Goal: Task Accomplishment & Management: Complete application form

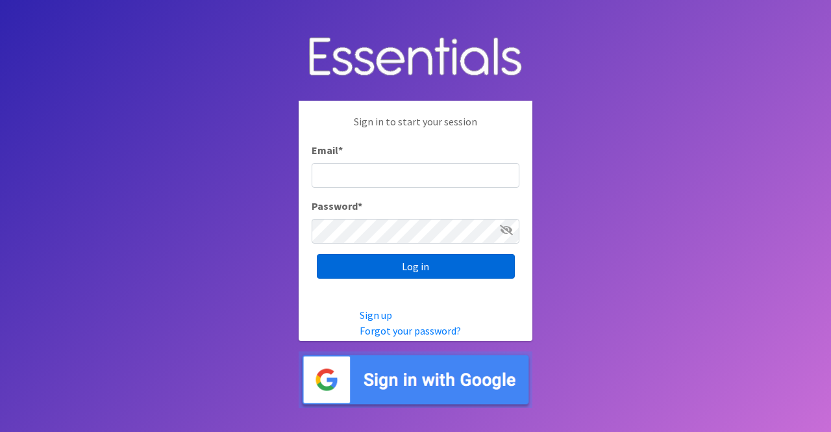
type input "nicole@momshelpingmoms.org"
click at [431, 272] on input "Log in" at bounding box center [416, 266] width 198 height 25
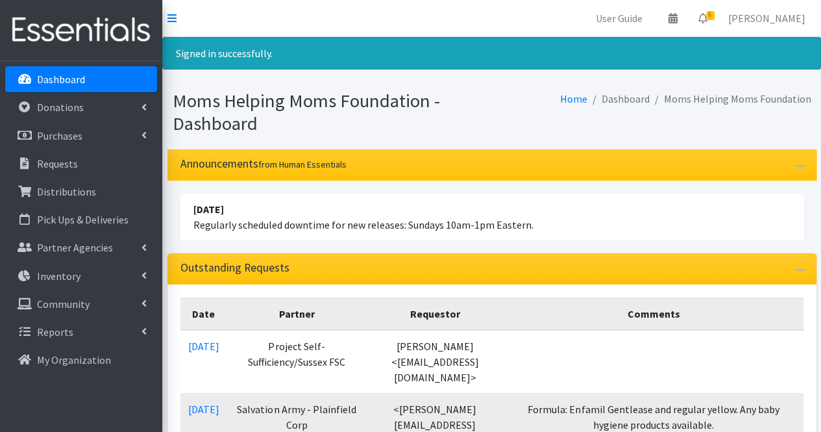
click at [431, 272] on div "Outstanding Requests" at bounding box center [491, 268] width 649 height 31
click at [707, 20] on icon at bounding box center [702, 18] width 9 height 10
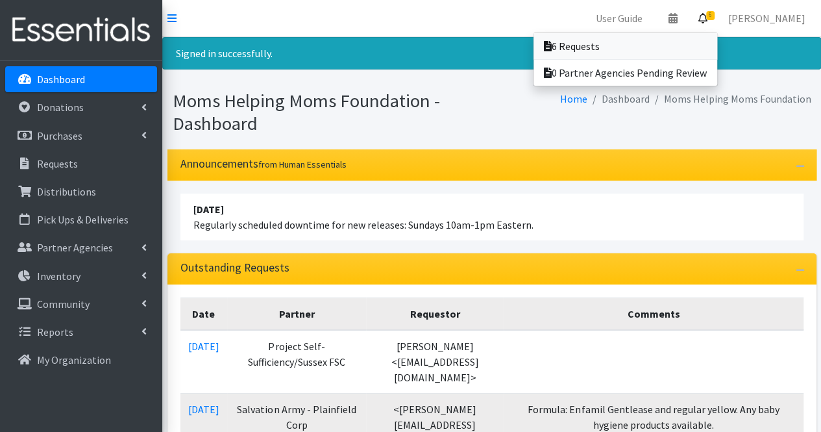
click at [687, 48] on link "6 Requests" at bounding box center [625, 46] width 184 height 26
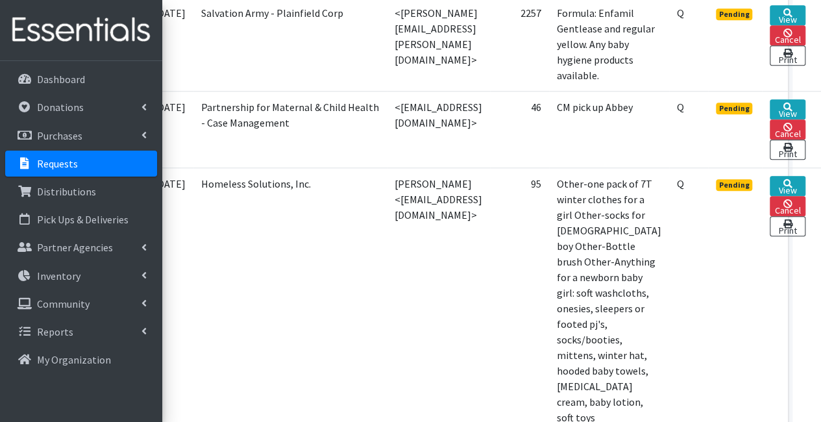
scroll to position [491, 108]
click at [780, 176] on link "View" at bounding box center [788, 186] width 36 height 20
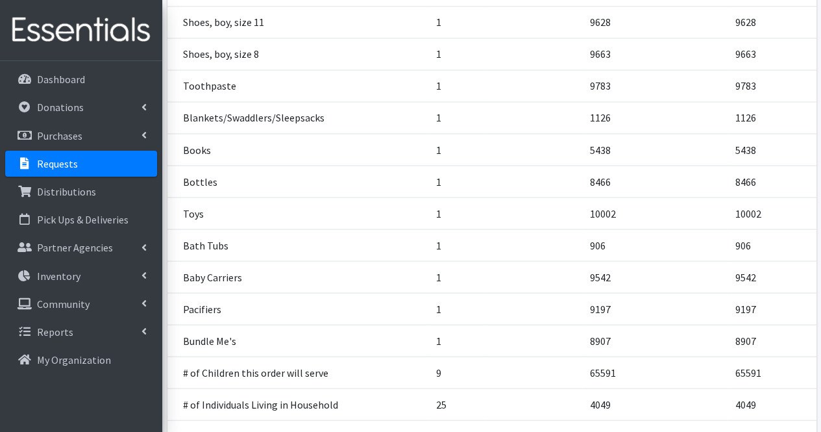
scroll to position [1195, 0]
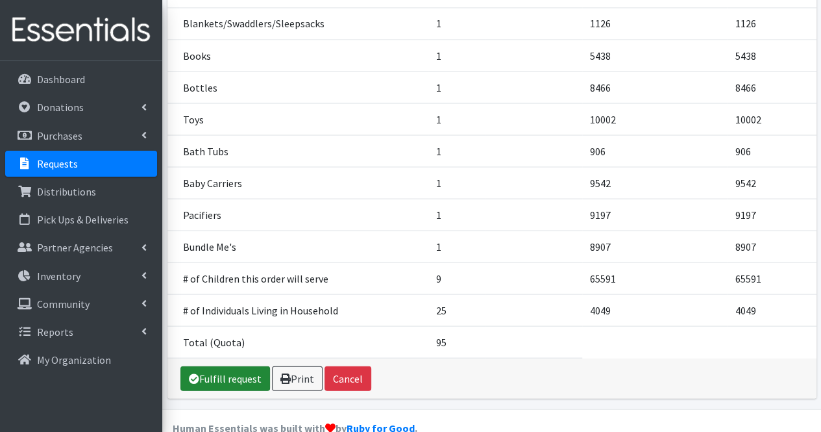
click at [225, 365] on link "Fulfill request" at bounding box center [225, 377] width 90 height 25
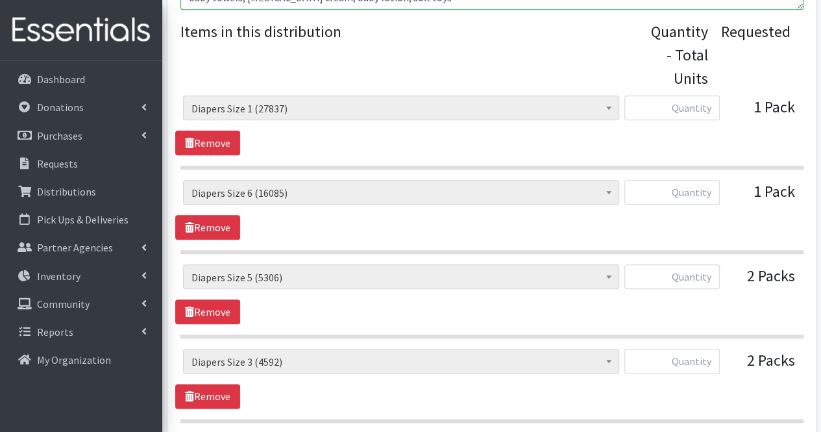
scroll to position [557, 0]
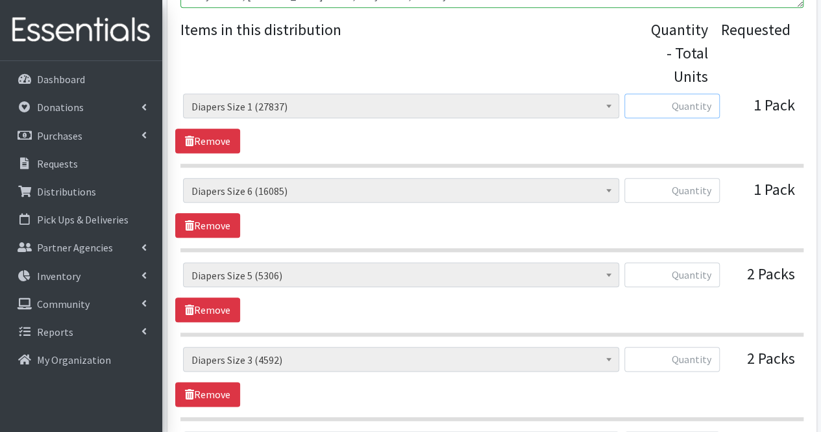
click at [697, 112] on input "text" at bounding box center [671, 105] width 95 height 25
type input "67"
click at [692, 199] on input "text" at bounding box center [671, 190] width 95 height 25
type input "2"
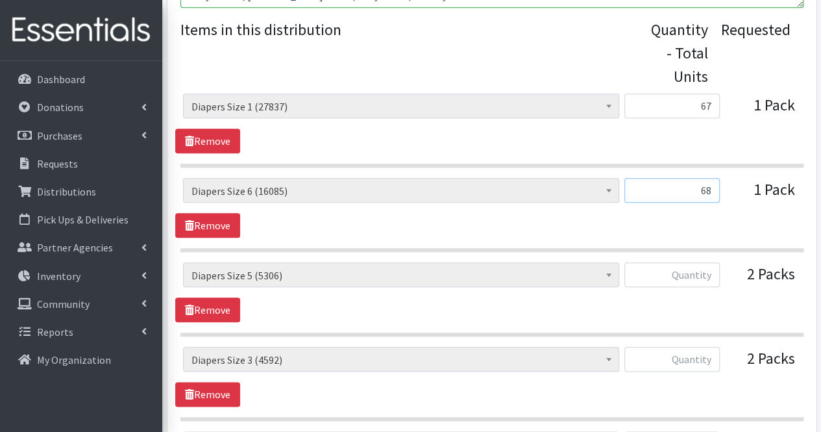
type input "68"
click at [691, 271] on input "text" at bounding box center [671, 274] width 95 height 25
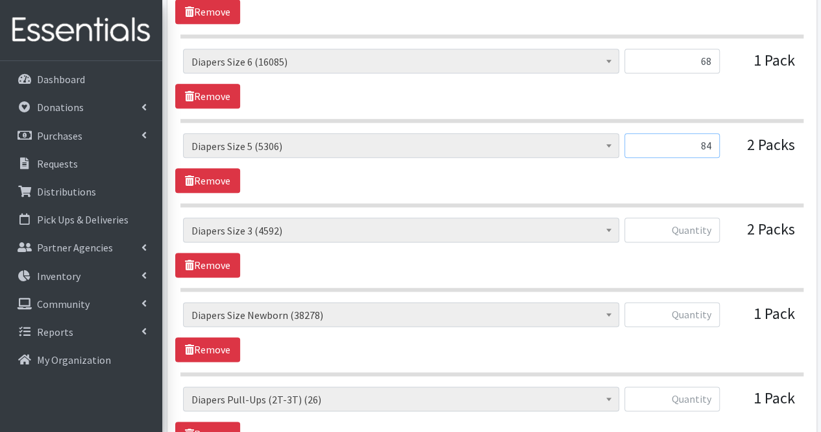
scroll to position [687, 0]
type input "84"
click at [696, 230] on input "text" at bounding box center [671, 229] width 95 height 25
type input "100"
click at [705, 315] on input "text" at bounding box center [671, 313] width 95 height 25
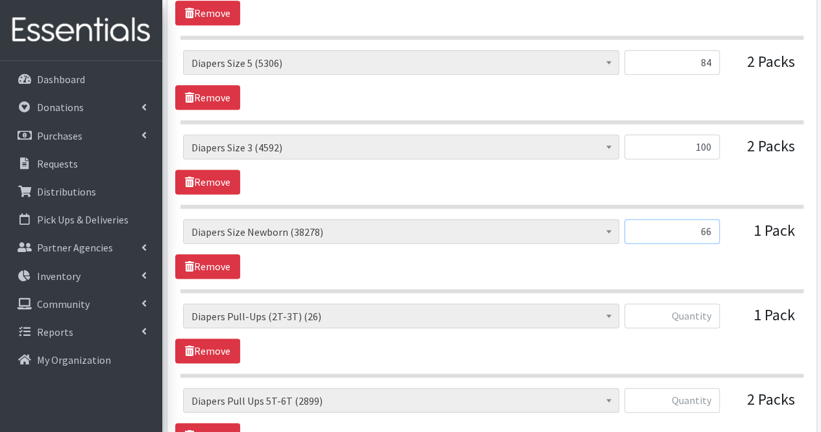
scroll to position [773, 0]
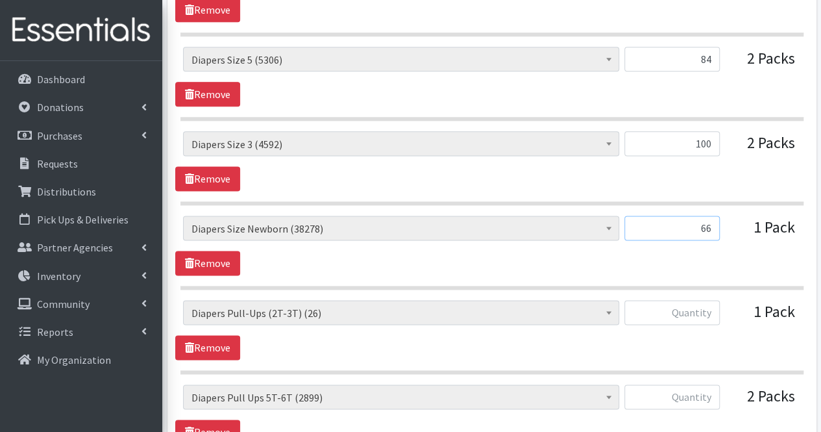
type input "66"
click at [702, 312] on input "text" at bounding box center [671, 312] width 95 height 25
type input "-"
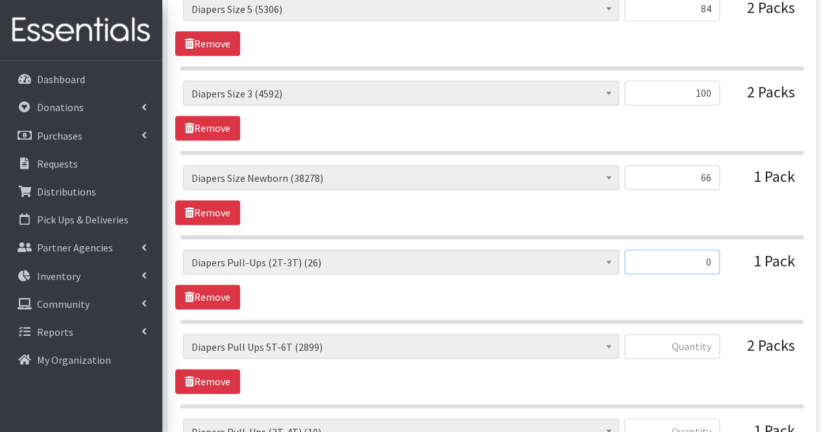
scroll to position [831, 0]
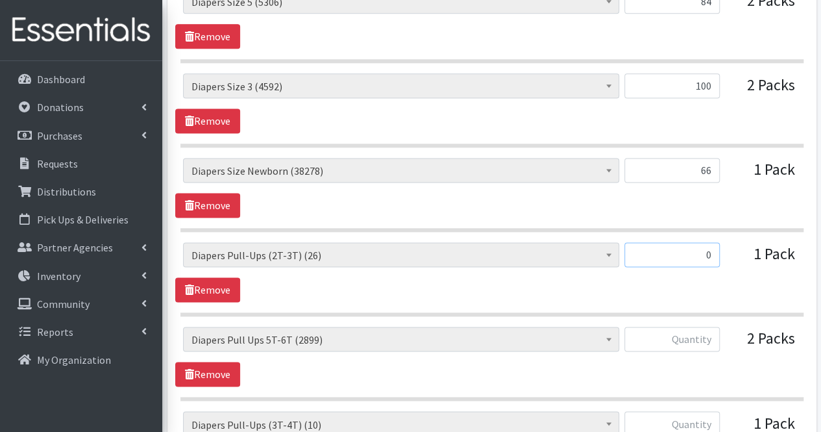
type input "0"
click at [701, 338] on input "text" at bounding box center [671, 338] width 95 height 25
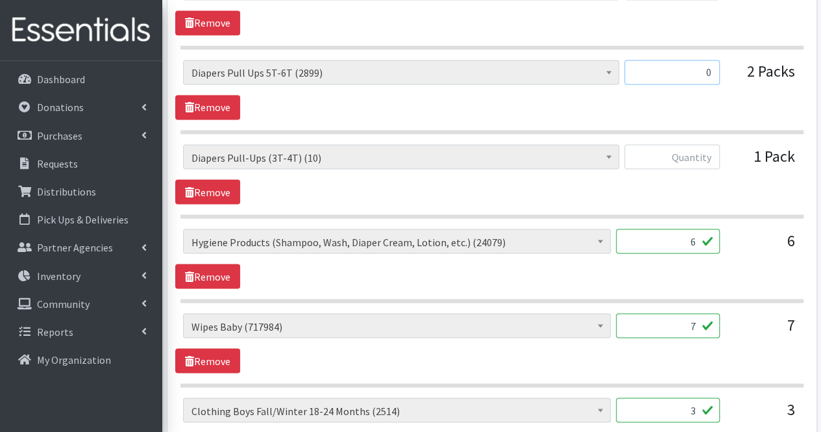
scroll to position [1098, 0]
type input "0"
click at [697, 157] on input "text" at bounding box center [671, 155] width 95 height 25
type input "0"
click at [680, 243] on input "6" at bounding box center [668, 240] width 104 height 25
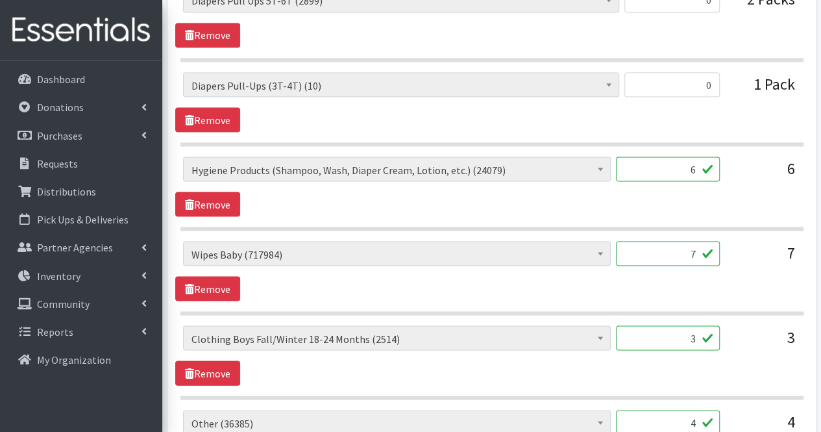
scroll to position [1208, 0]
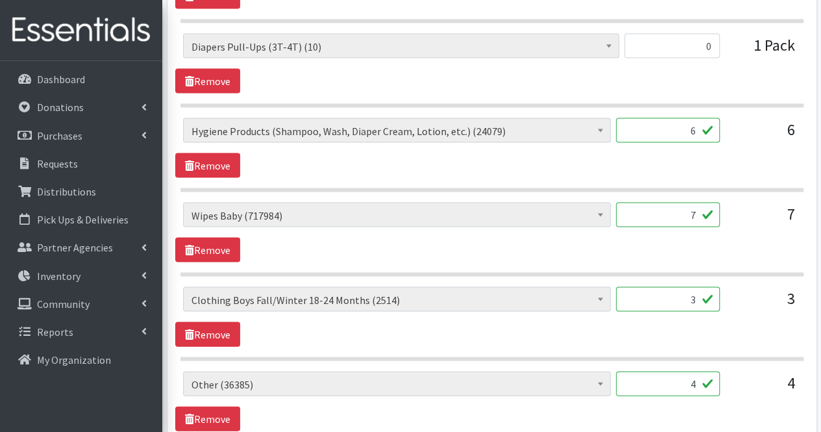
click at [685, 208] on input "7" at bounding box center [668, 214] width 104 height 25
type input "528"
click at [685, 292] on input "3" at bounding box center [668, 298] width 104 height 25
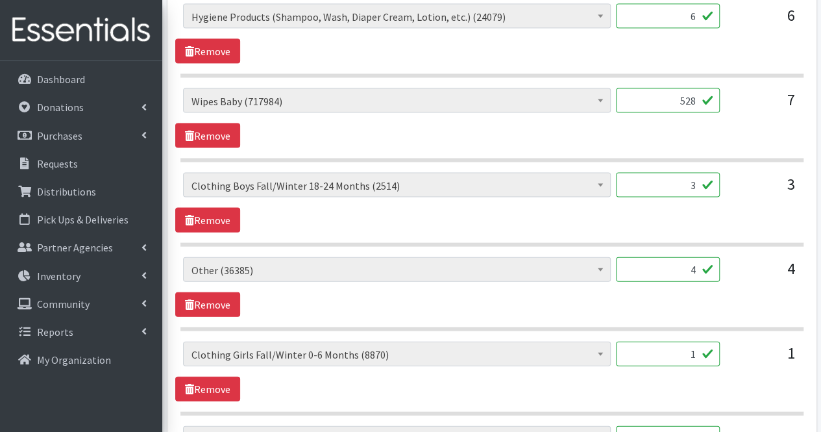
scroll to position [1323, 0]
type input "120"
click at [657, 260] on input "4" at bounding box center [668, 268] width 104 height 25
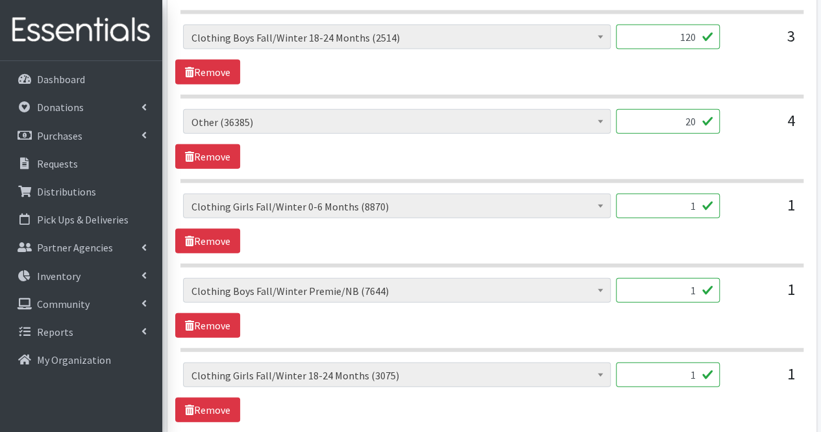
scroll to position [1473, 0]
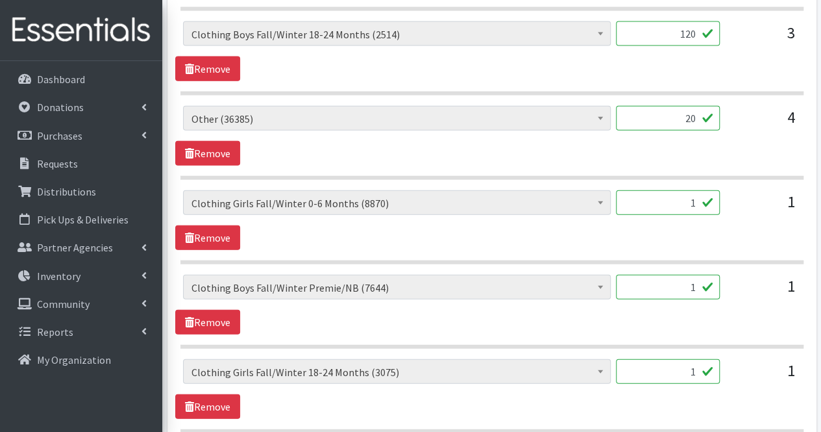
type input "20"
click at [684, 201] on input "1" at bounding box center [668, 202] width 104 height 25
type input "50"
click at [697, 282] on input "1" at bounding box center [668, 287] width 104 height 25
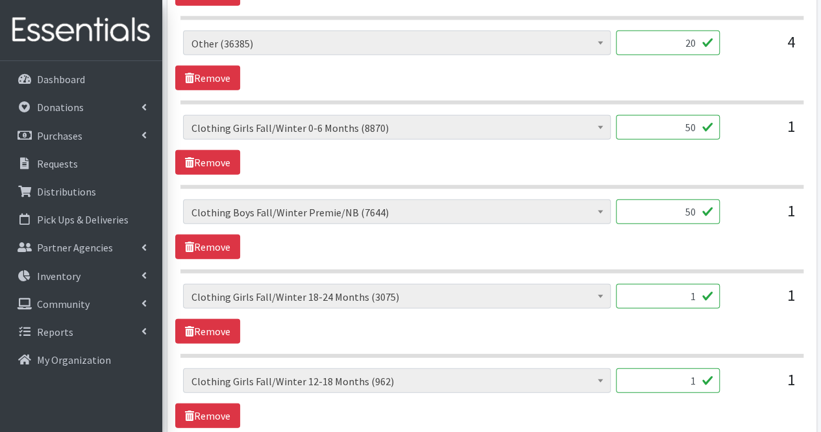
scroll to position [1550, 0]
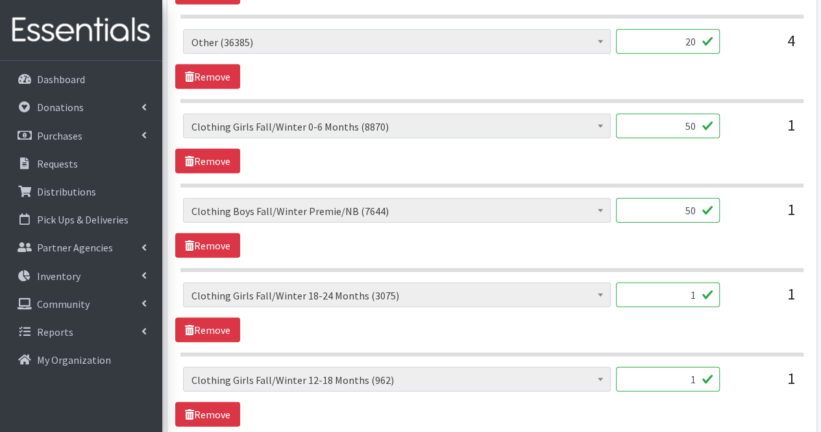
type input "50"
click at [697, 282] on input "1" at bounding box center [668, 294] width 104 height 25
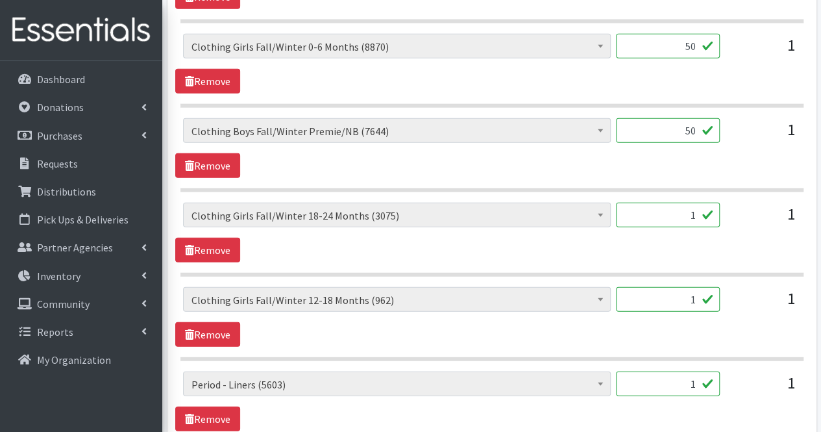
scroll to position [1630, 0]
click at [697, 286] on input "1" at bounding box center [668, 298] width 104 height 25
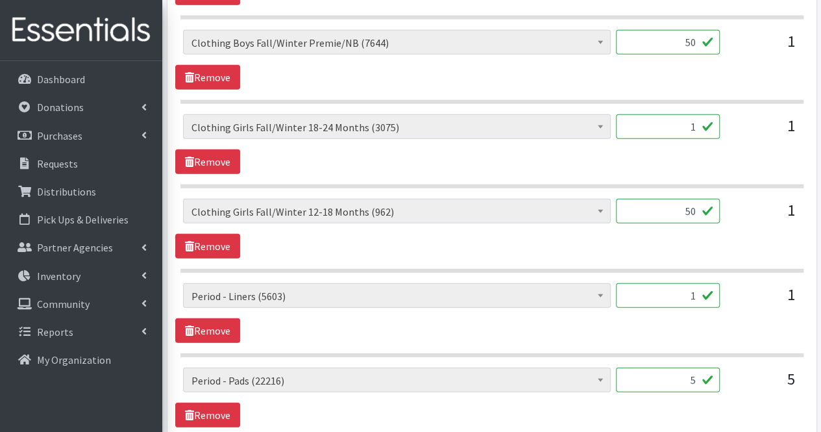
scroll to position [1724, 0]
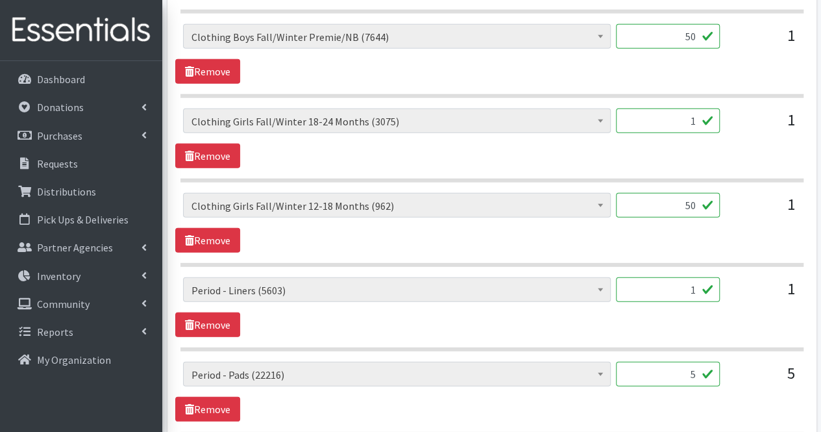
type input "50"
click at [697, 282] on input "1" at bounding box center [668, 289] width 104 height 25
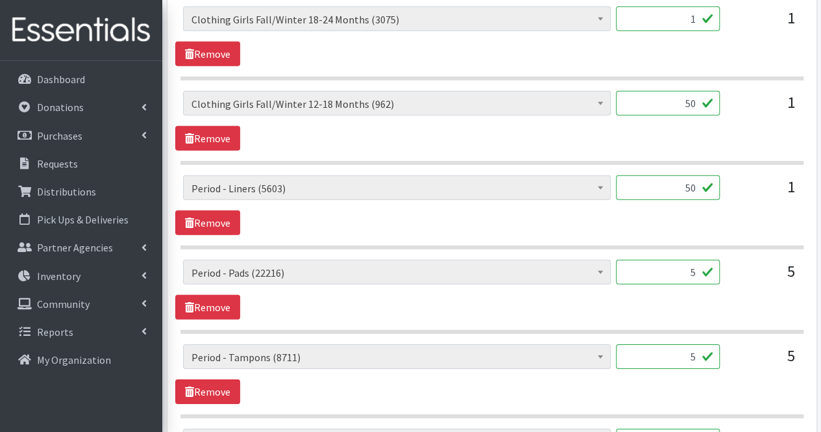
scroll to position [1834, 0]
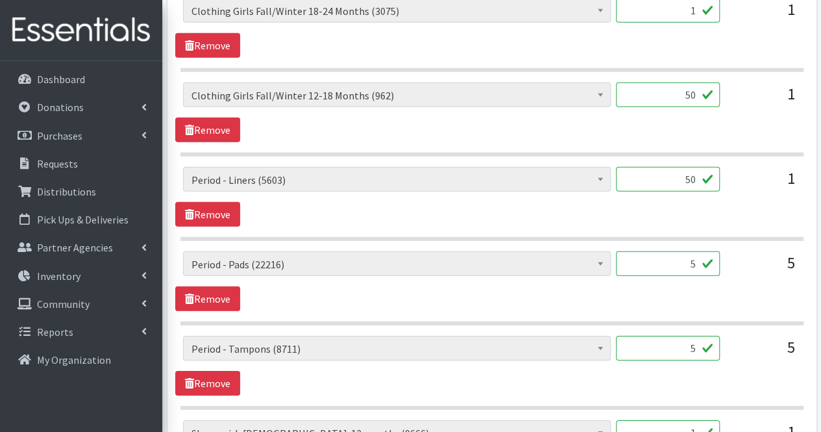
type input "50"
click at [674, 251] on input "5" at bounding box center [668, 263] width 104 height 25
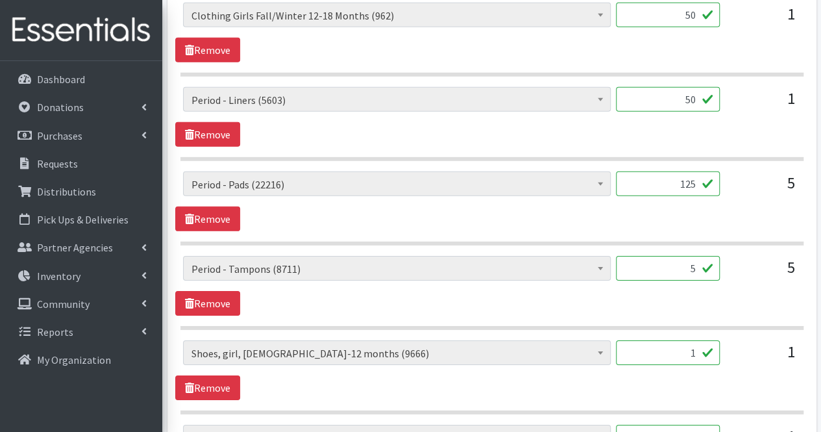
scroll to position [1917, 0]
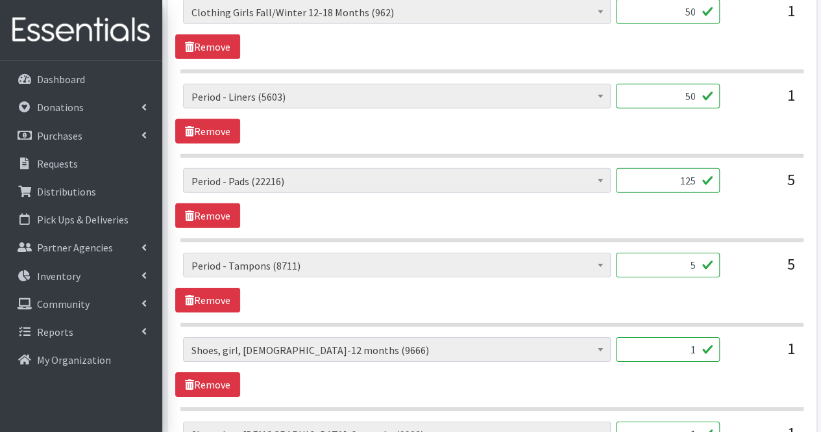
type input "125"
click at [674, 252] on input "5" at bounding box center [668, 264] width 104 height 25
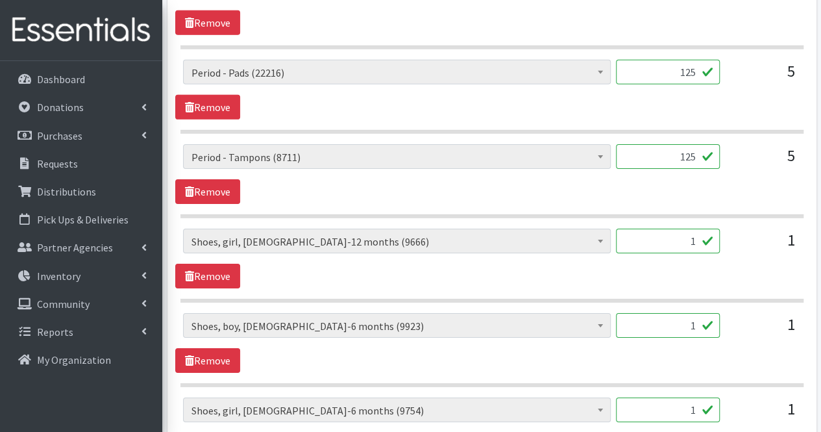
scroll to position [2026, 0]
type input "125"
drag, startPoint x: 674, startPoint y: 249, endPoint x: 672, endPoint y: 228, distance: 20.9
click at [672, 228] on div "1" at bounding box center [668, 245] width 104 height 35
click at [672, 228] on input "1" at bounding box center [668, 240] width 104 height 25
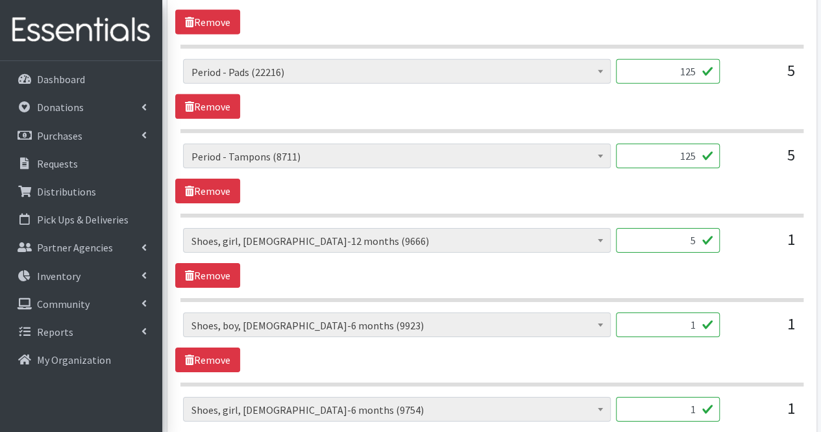
type input "5"
click at [701, 312] on input "1" at bounding box center [668, 324] width 104 height 25
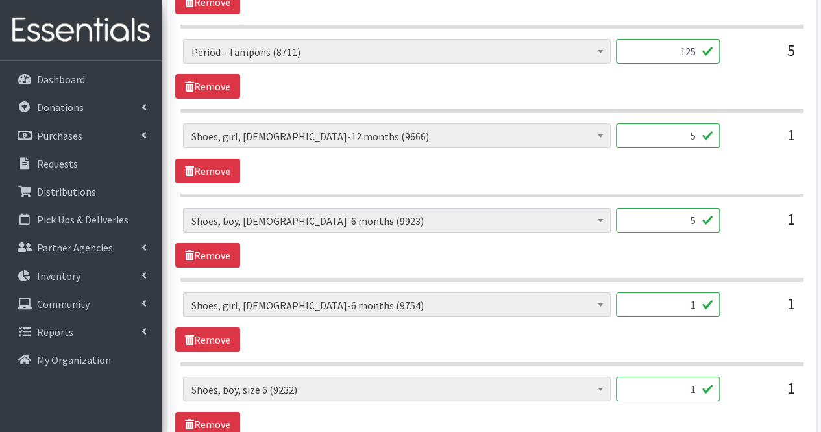
scroll to position [2140, 0]
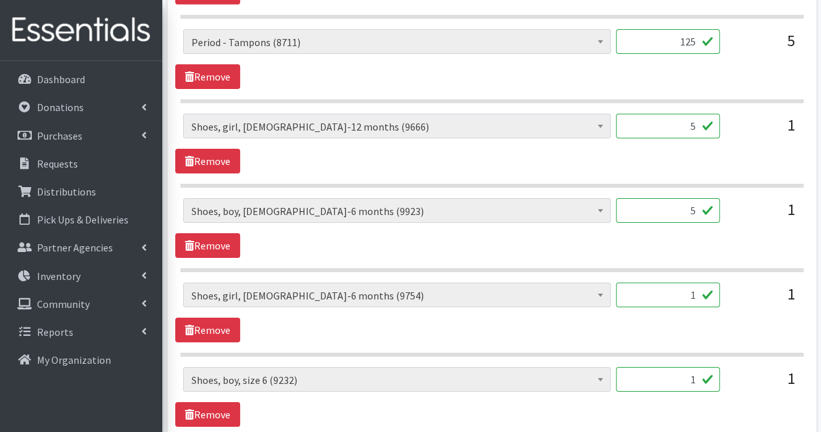
type input "5"
click at [694, 282] on input "1" at bounding box center [668, 294] width 104 height 25
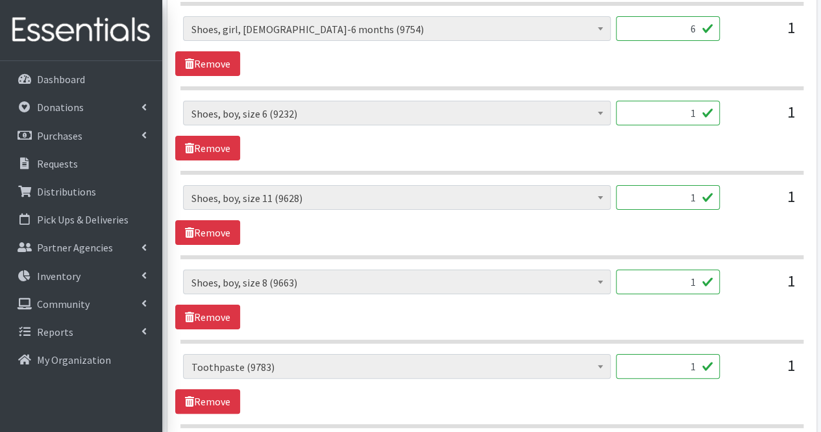
scroll to position [2410, 0]
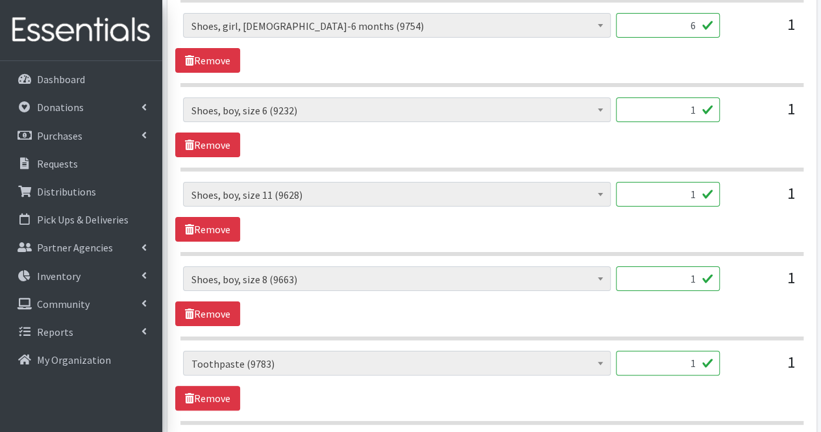
type input "6"
click at [697, 100] on input "1" at bounding box center [668, 109] width 104 height 25
type input "3"
click at [659, 182] on input "1" at bounding box center [668, 194] width 104 height 25
type input "3"
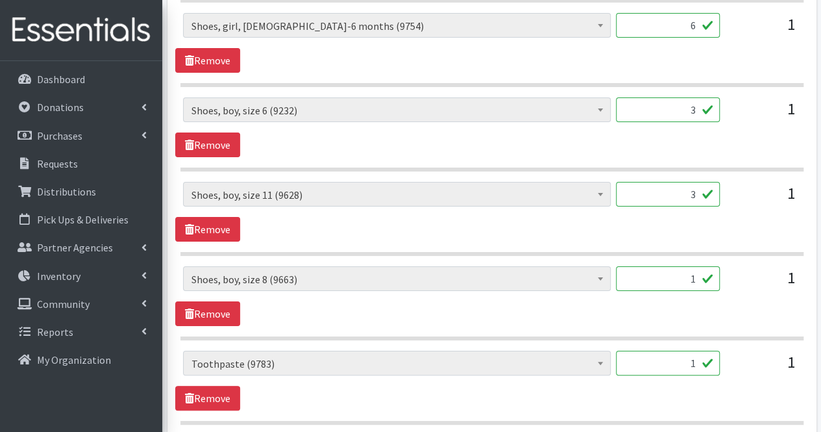
click at [696, 266] on input "1" at bounding box center [668, 278] width 104 height 25
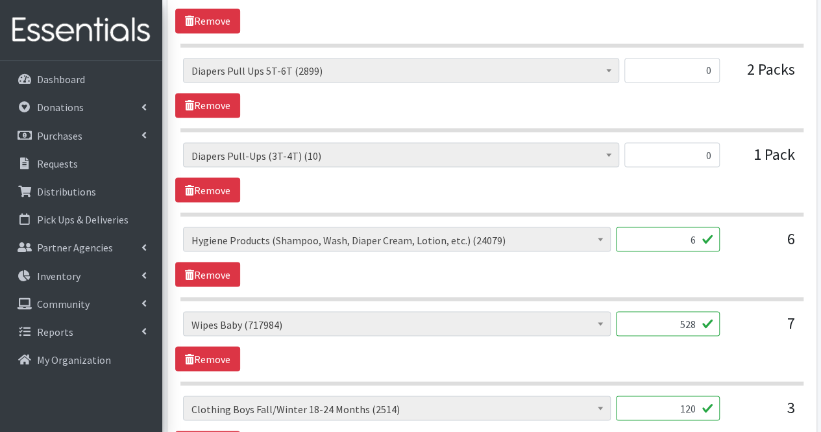
scroll to position [1091, 0]
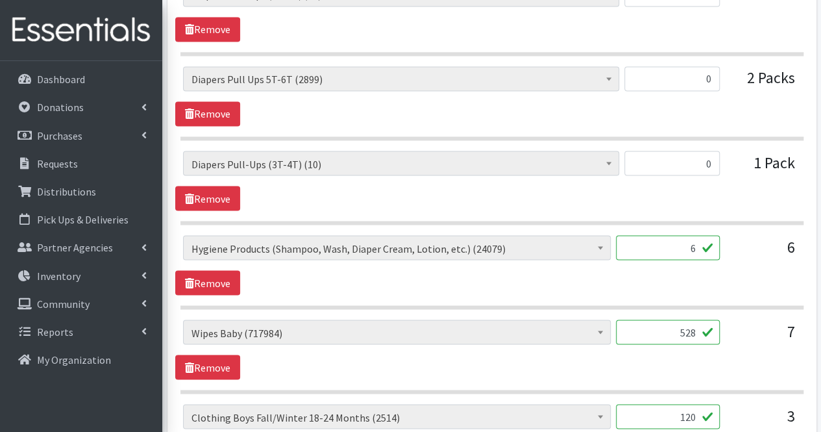
type input "3"
click at [696, 241] on input "6" at bounding box center [668, 247] width 104 height 25
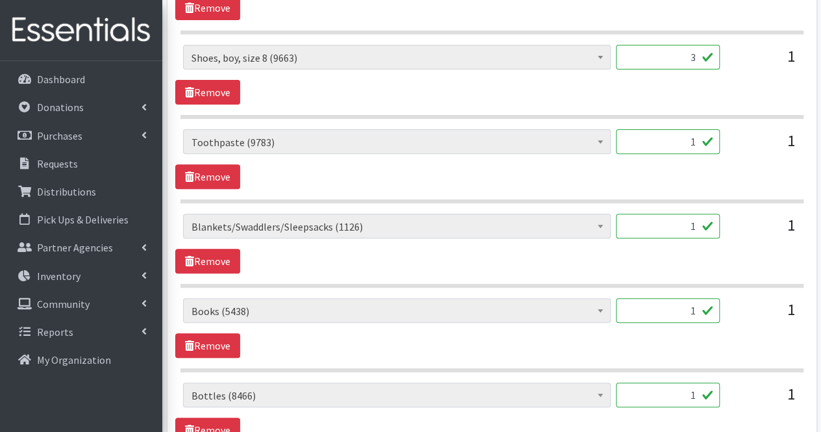
scroll to position [2623, 0]
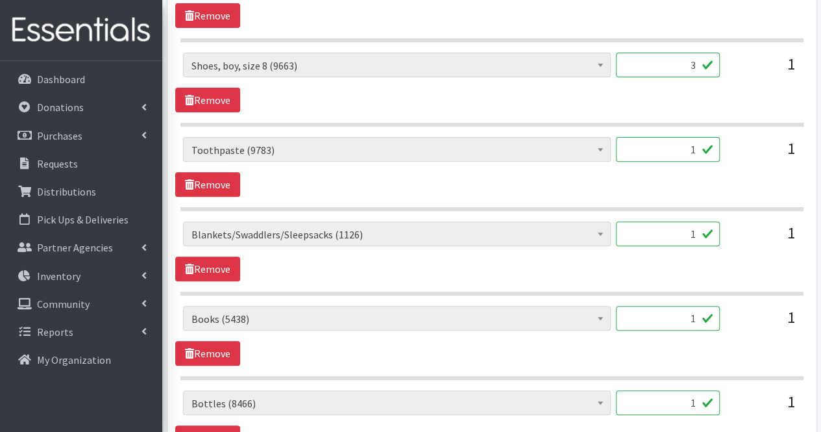
type input "17"
click at [700, 137] on input "1" at bounding box center [668, 149] width 104 height 25
type input "0"
click at [678, 224] on input "1" at bounding box center [668, 233] width 104 height 25
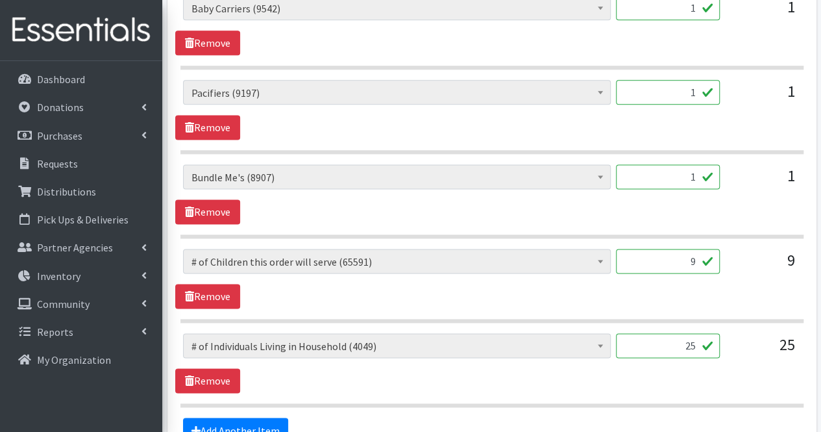
scroll to position [3271, 0]
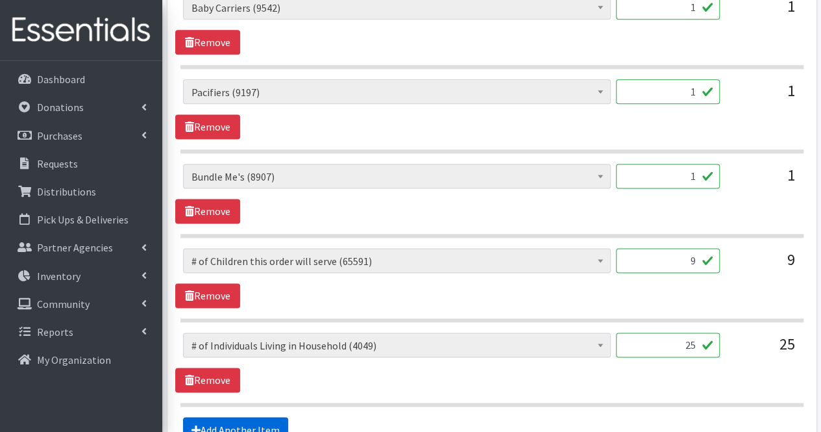
click at [240, 417] on link "Add Another Item" at bounding box center [235, 429] width 105 height 25
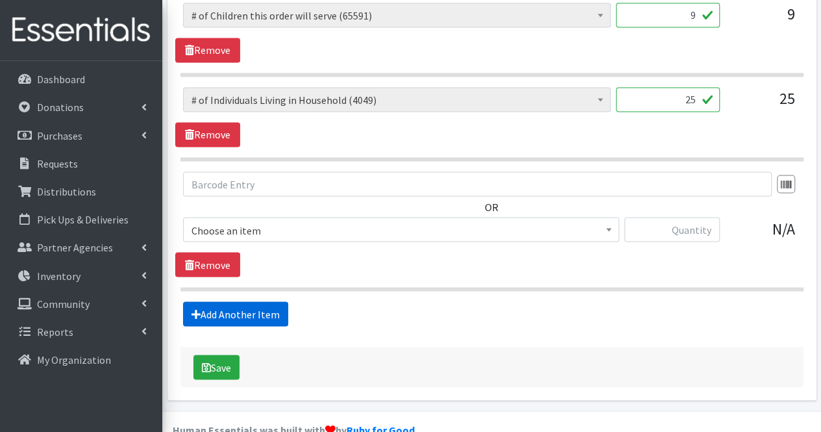
scroll to position [3518, 0]
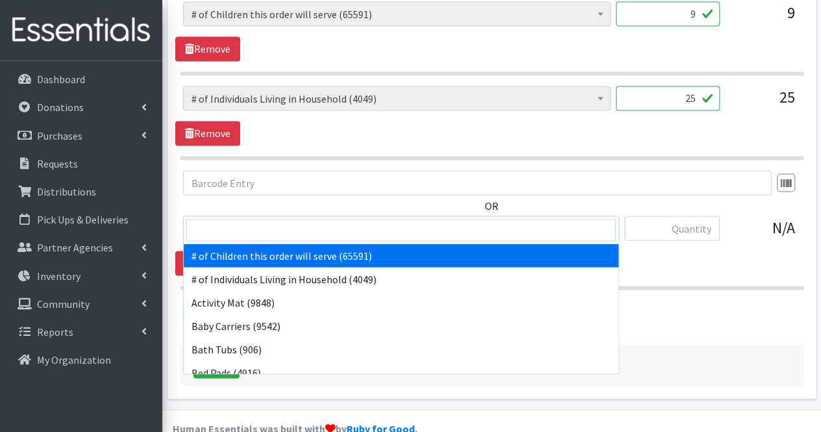
click at [245, 219] on span "# of Children this order will serve (65591)" at bounding box center [400, 228] width 419 height 18
click at [244, 236] on input "search" at bounding box center [401, 230] width 430 height 22
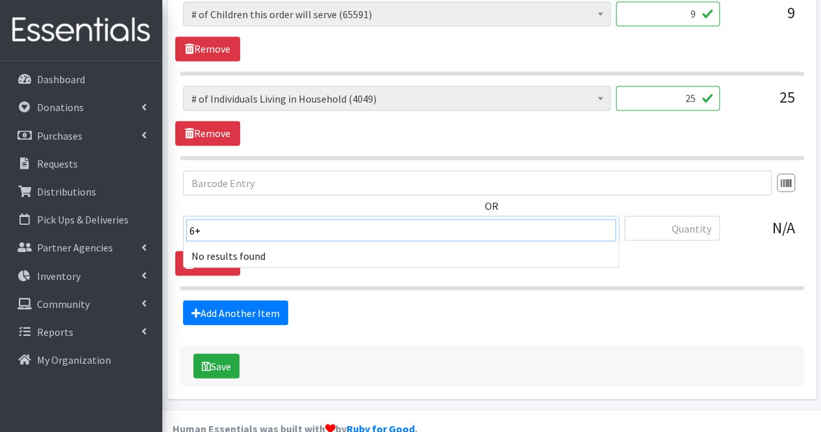
type input "6"
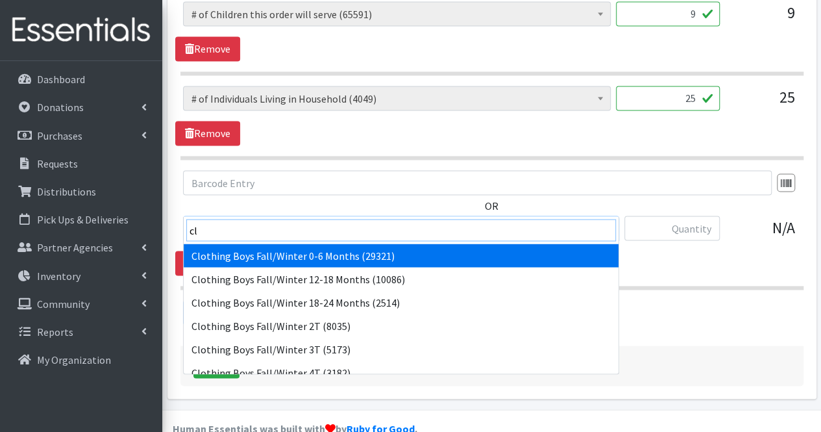
type input "clo"
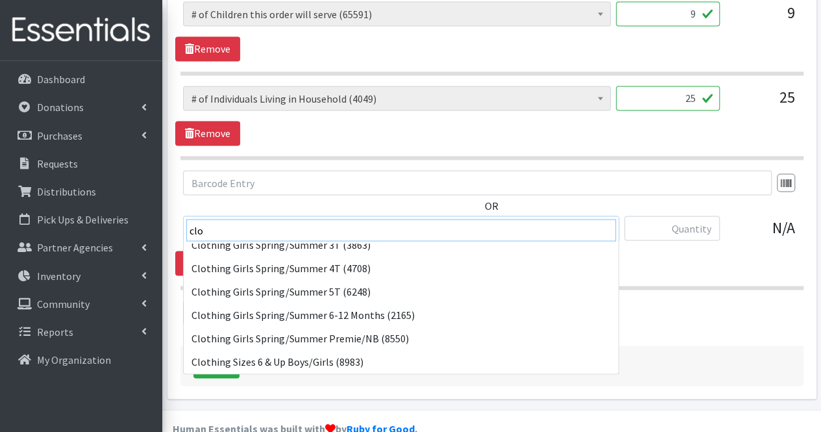
scroll to position [781, 0]
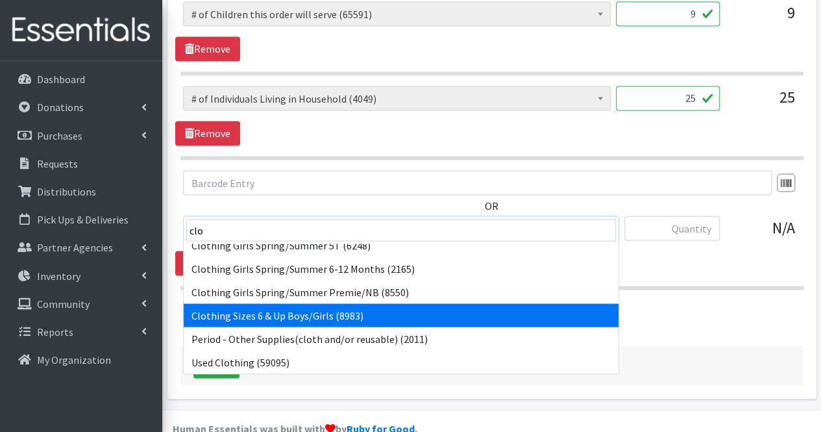
select select "8906"
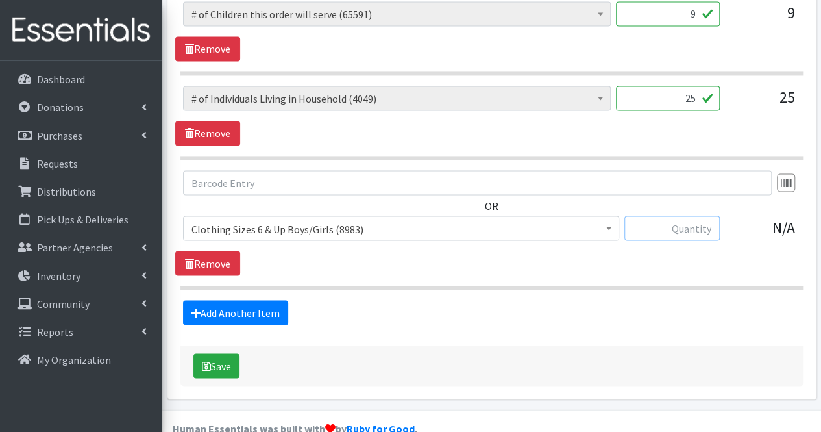
click at [717, 215] on input "text" at bounding box center [671, 227] width 95 height 25
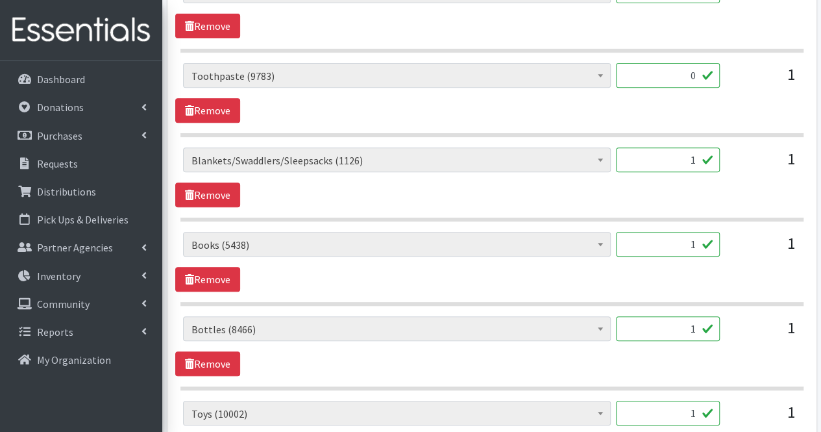
scroll to position [2698, 0]
type input "10"
click at [689, 151] on input "1" at bounding box center [668, 159] width 104 height 25
type input "3"
click at [678, 231] on input "1" at bounding box center [668, 243] width 104 height 25
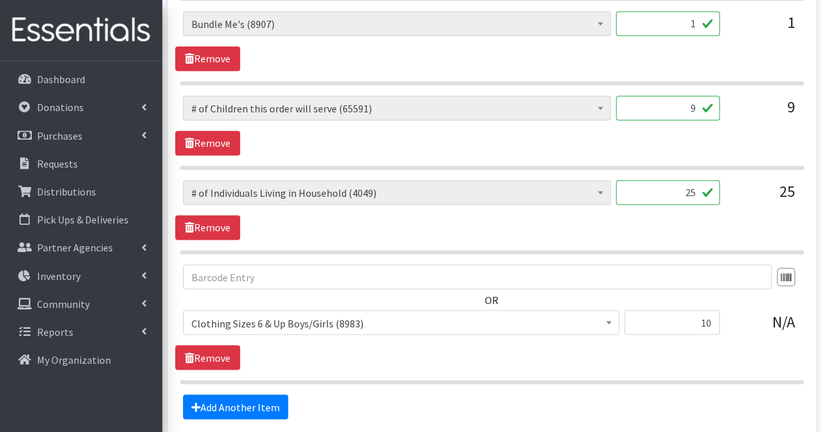
scroll to position [3518, 0]
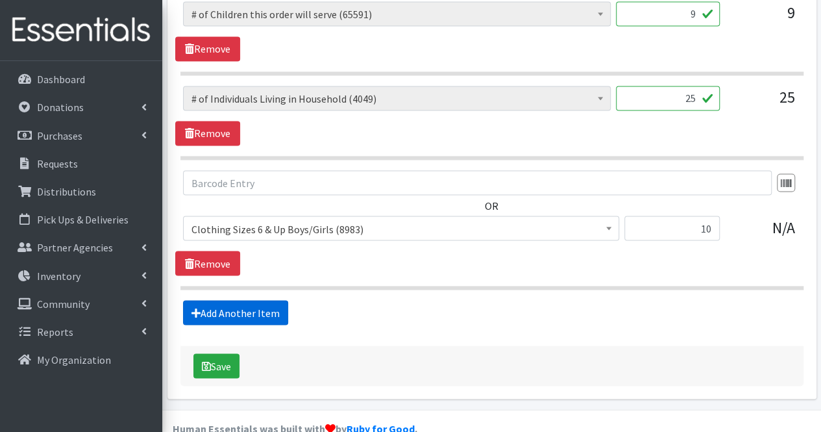
click at [244, 300] on link "Add Another Item" at bounding box center [235, 312] width 105 height 25
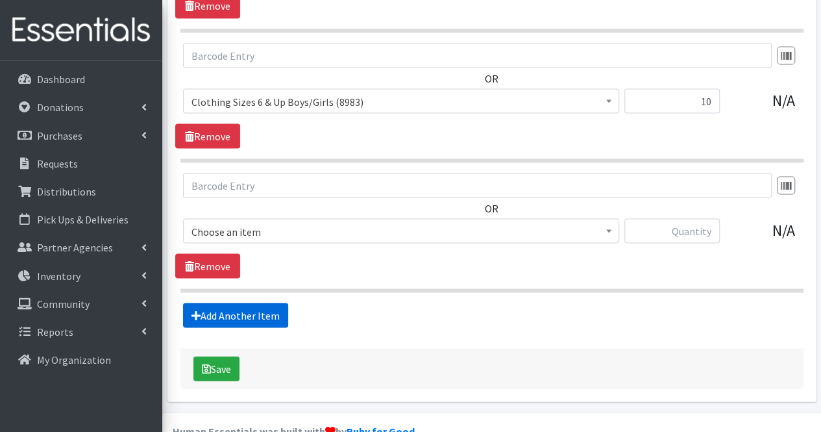
scroll to position [3647, 0]
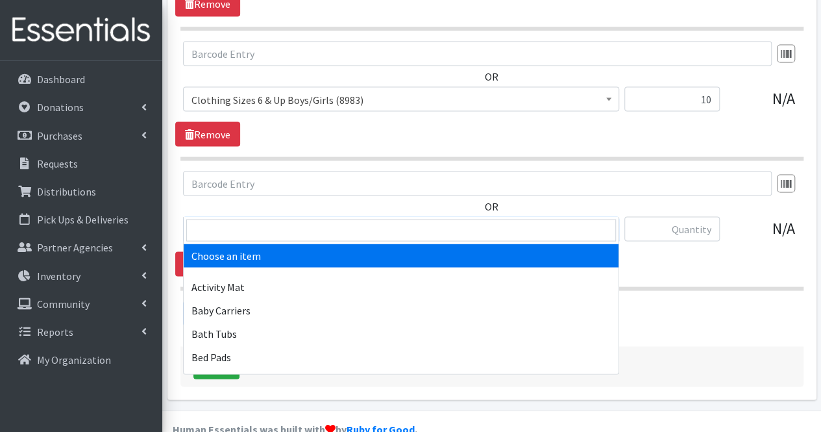
click at [265, 220] on span "Choose an item" at bounding box center [400, 229] width 419 height 18
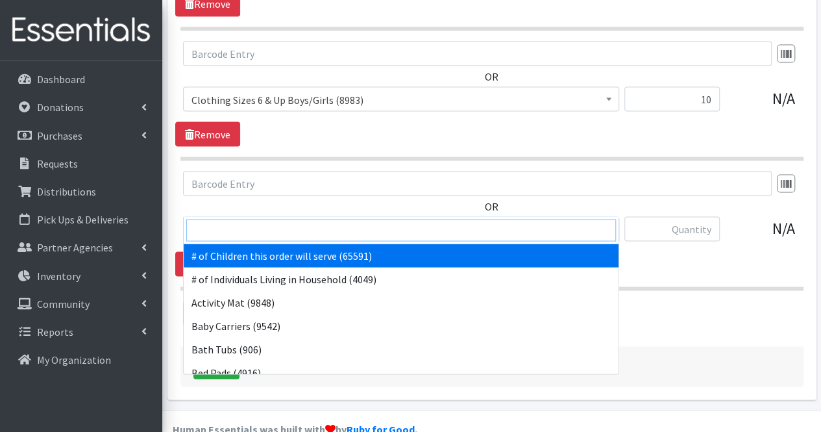
click at [250, 238] on input "search" at bounding box center [401, 230] width 430 height 22
type input "nur"
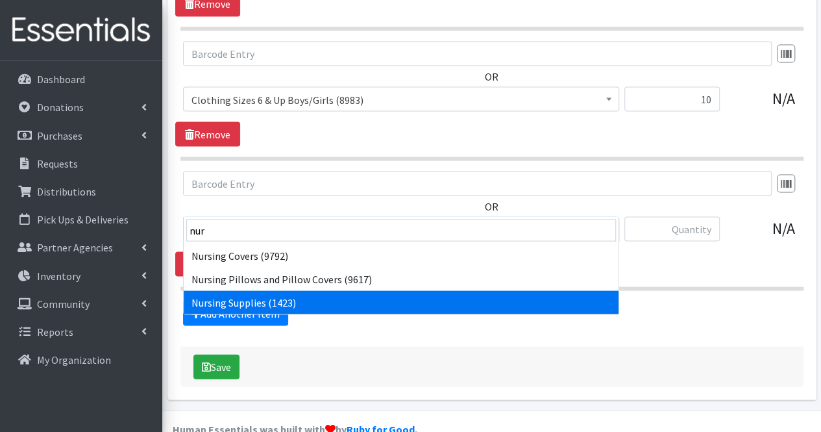
select select "1936"
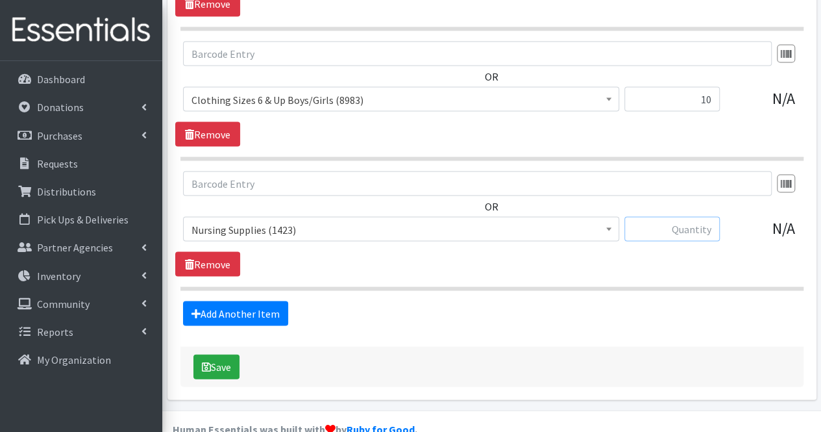
click at [713, 216] on input "text" at bounding box center [671, 228] width 95 height 25
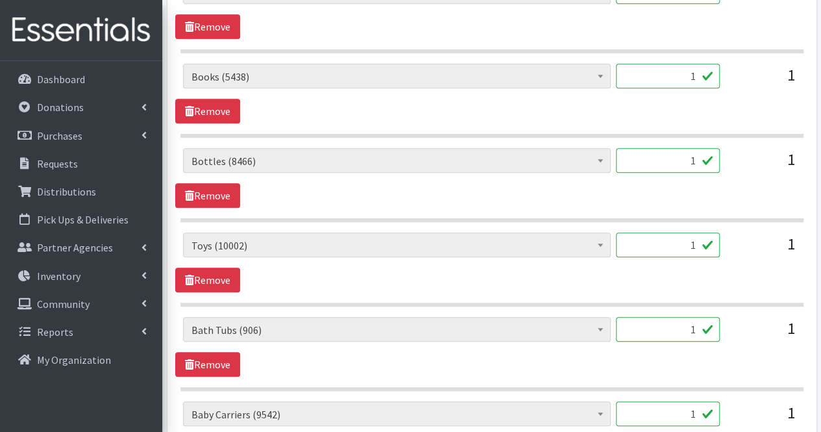
scroll to position [2864, 0]
type input "3"
click at [677, 233] on input "1" at bounding box center [668, 245] width 104 height 25
click at [700, 317] on input "1" at bounding box center [668, 329] width 104 height 25
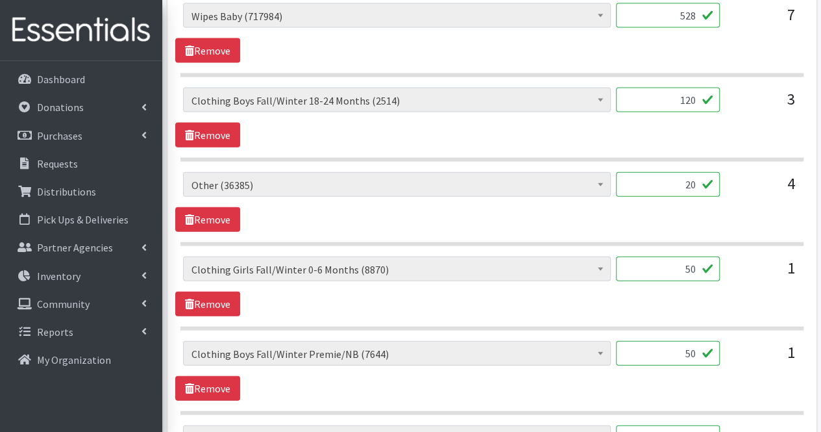
scroll to position [1406, 0]
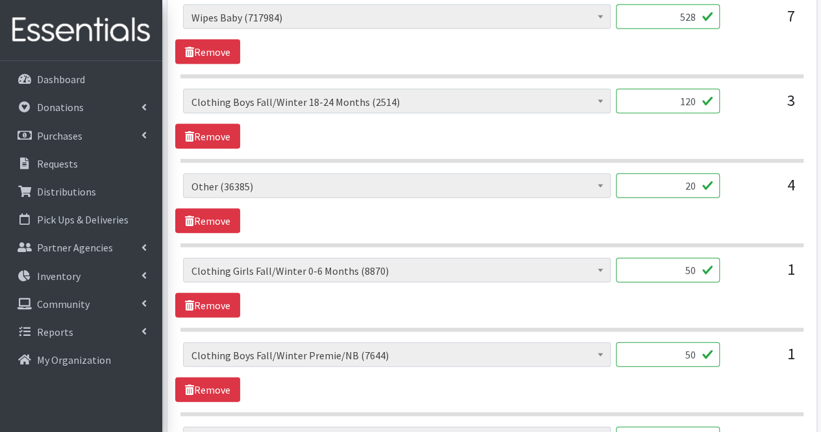
type input "0"
click at [692, 178] on input "20" at bounding box center [668, 185] width 104 height 25
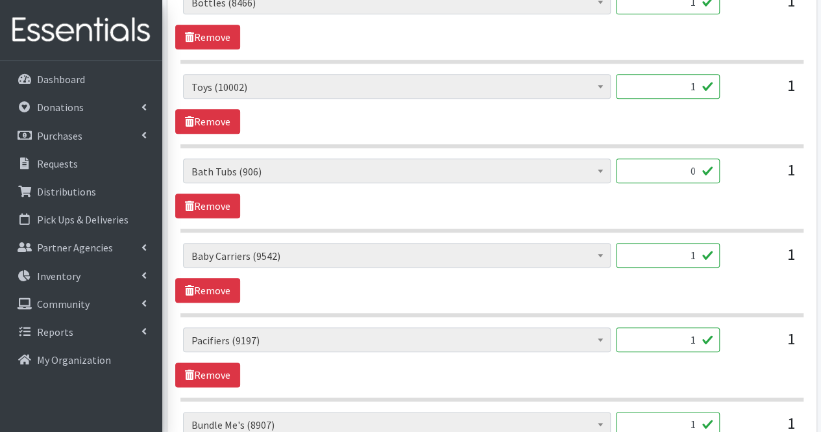
scroll to position [3024, 0]
type input "21"
click at [700, 73] on input "1" at bounding box center [668, 85] width 104 height 25
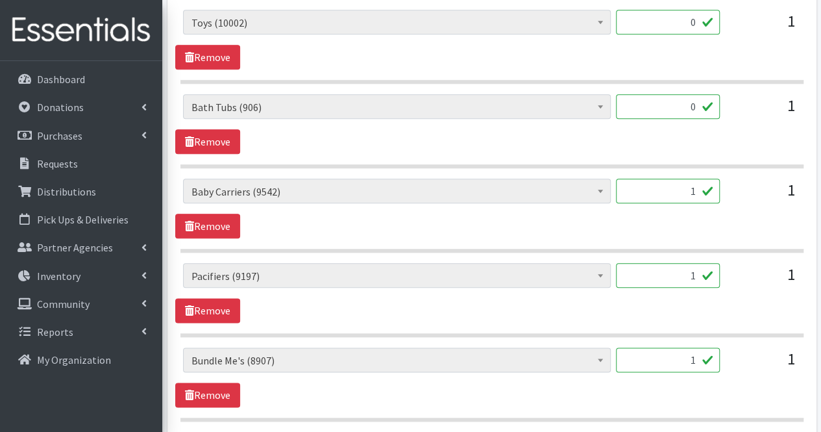
scroll to position [3106, 0]
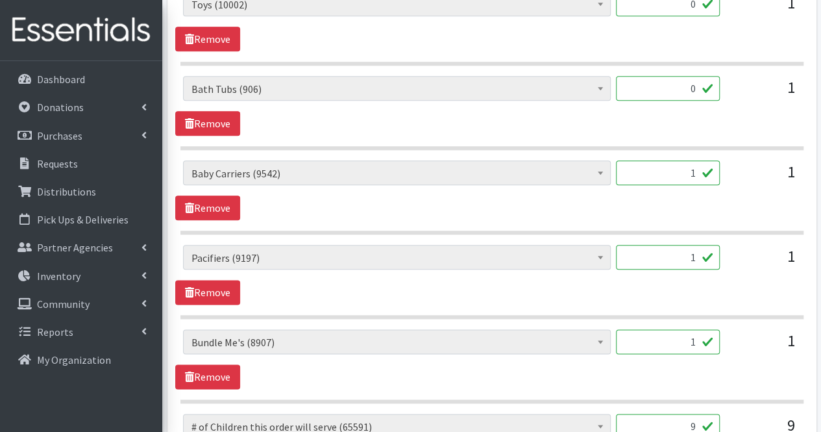
type input "0"
click at [698, 160] on input "1" at bounding box center [668, 172] width 104 height 25
click at [696, 329] on input "1" at bounding box center [668, 341] width 104 height 25
type input "2"
click at [689, 160] on input "1" at bounding box center [668, 172] width 104 height 25
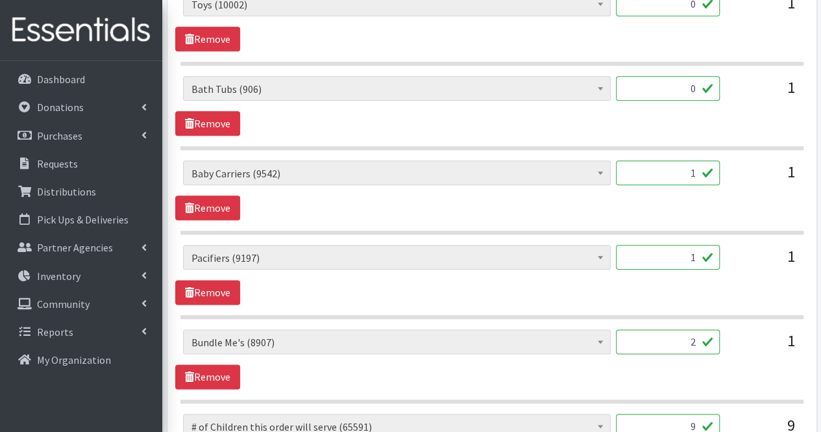
click at [681, 245] on input "1" at bounding box center [668, 257] width 104 height 25
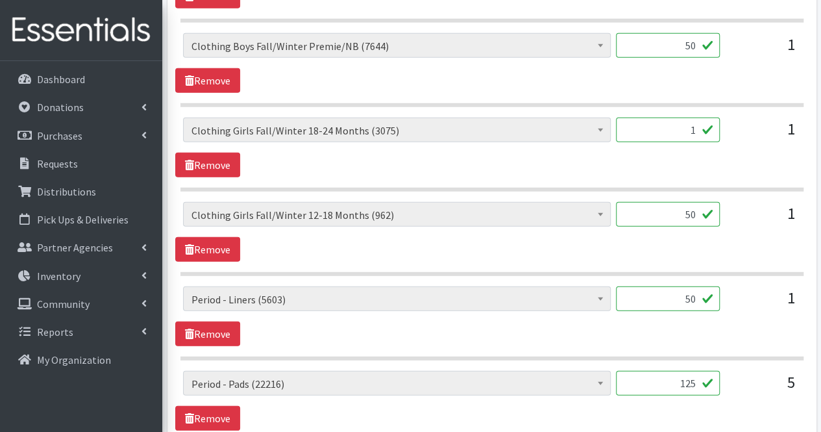
scroll to position [1739, 0]
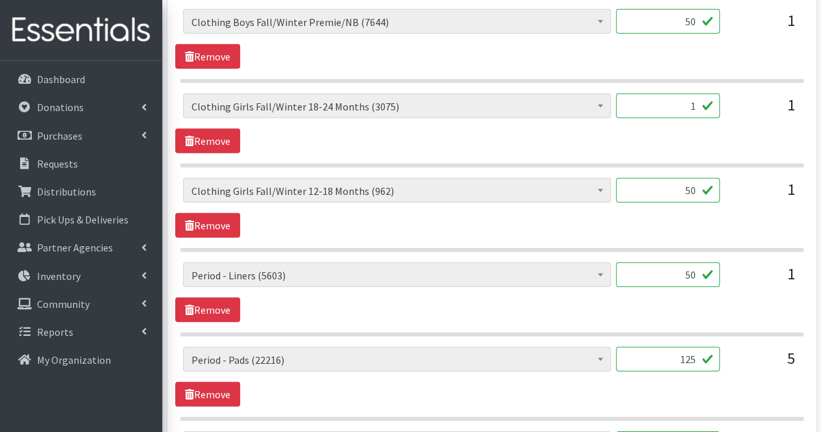
type input "2"
click at [701, 93] on input "1" at bounding box center [668, 105] width 104 height 25
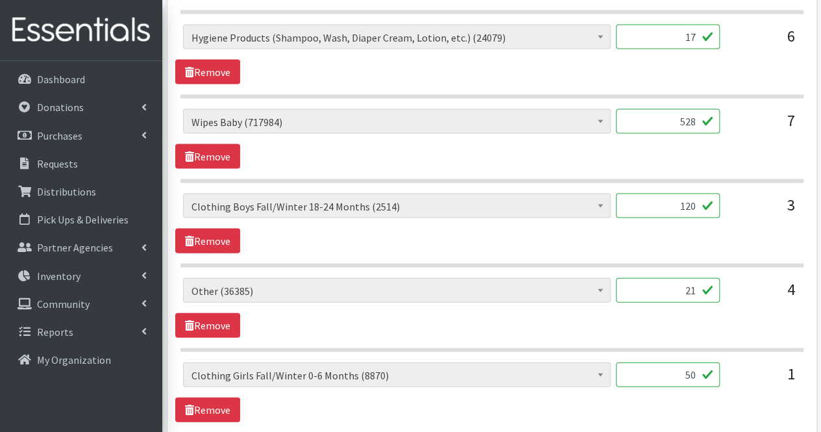
scroll to position [1300, 0]
type input "40"
click at [696, 286] on input "21" at bounding box center [668, 290] width 104 height 25
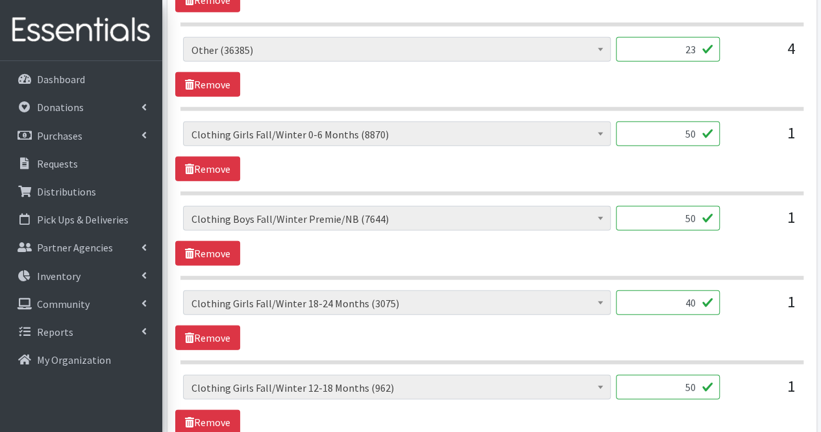
scroll to position [1546, 0]
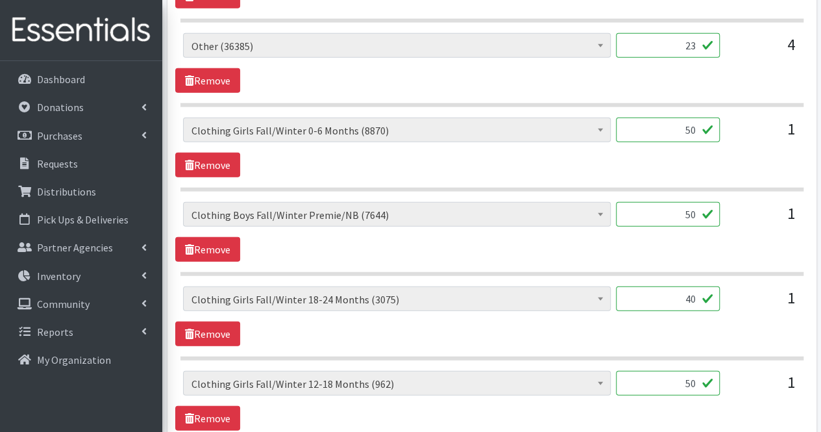
type input "2"
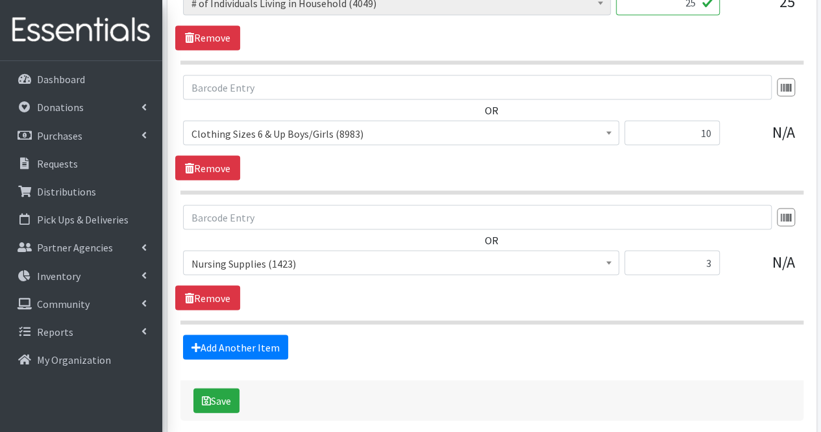
scroll to position [3647, 0]
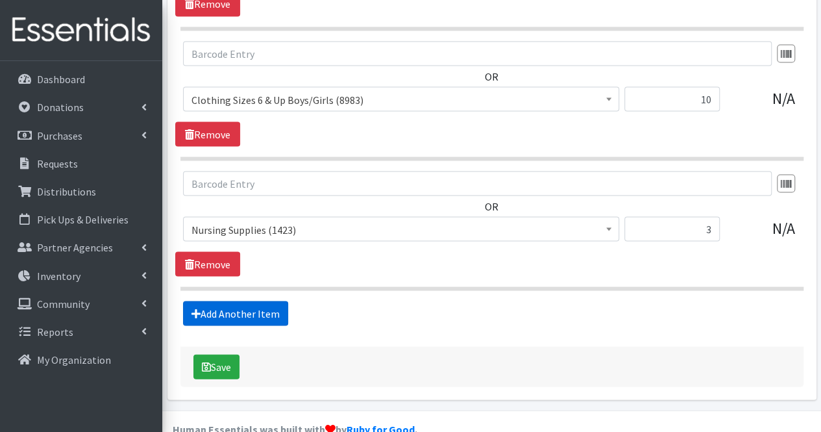
type input "64"
click at [242, 300] on link "Add Another Item" at bounding box center [235, 312] width 105 height 25
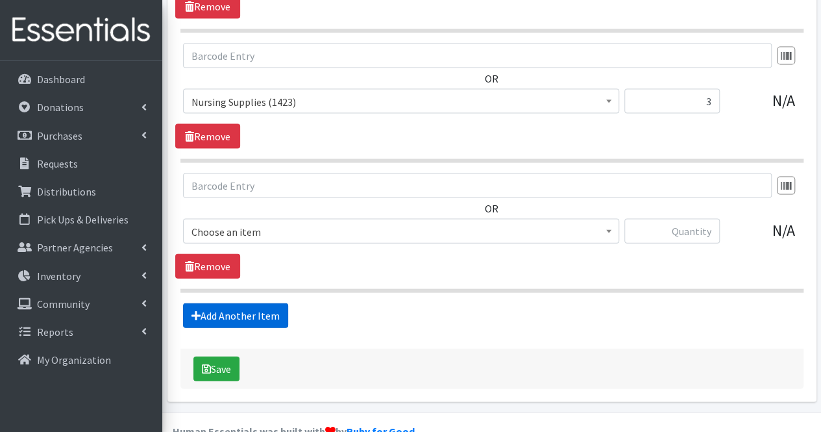
scroll to position [3776, 0]
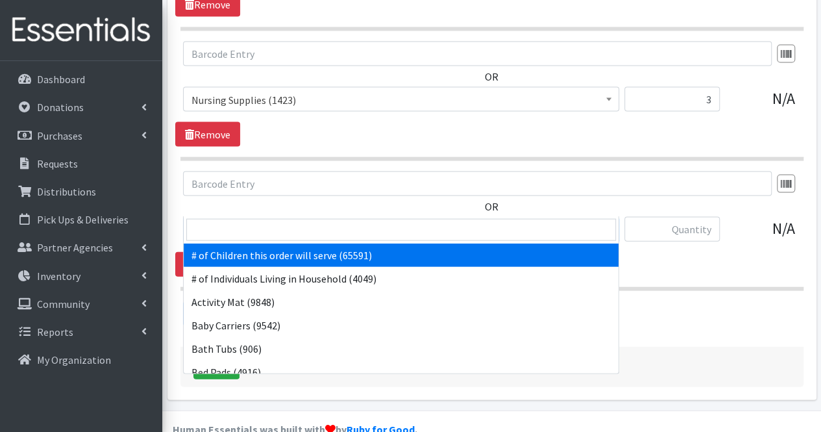
click at [248, 221] on span "# of Children this order will serve (65591)" at bounding box center [400, 230] width 419 height 18
click at [241, 230] on input "search" at bounding box center [401, 230] width 430 height 22
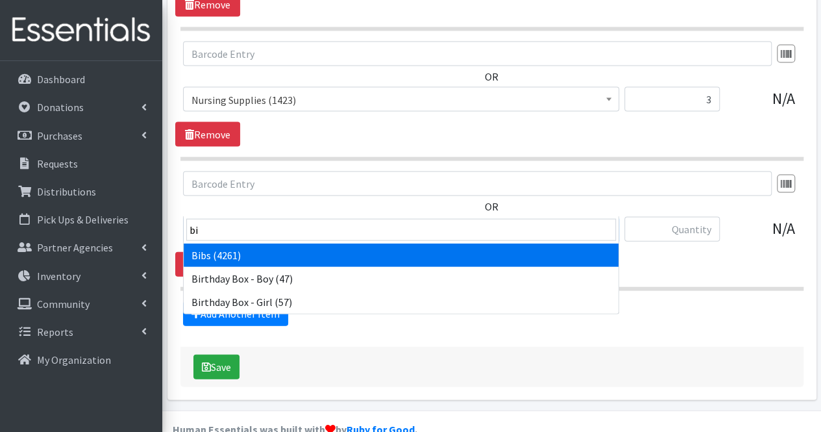
type input "bib"
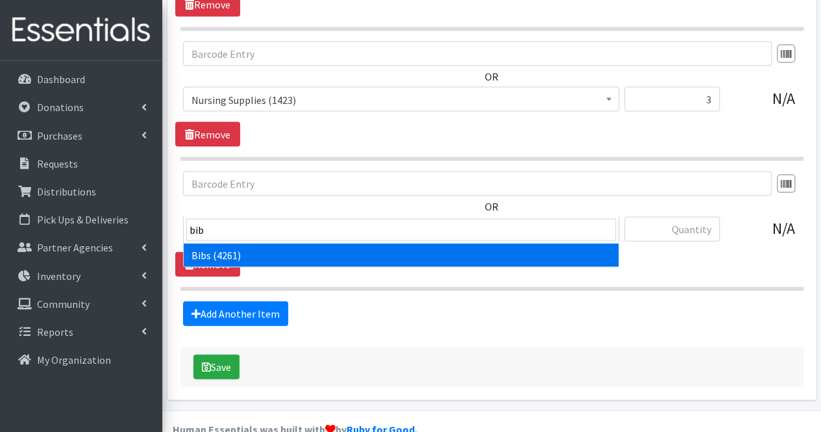
select select "293"
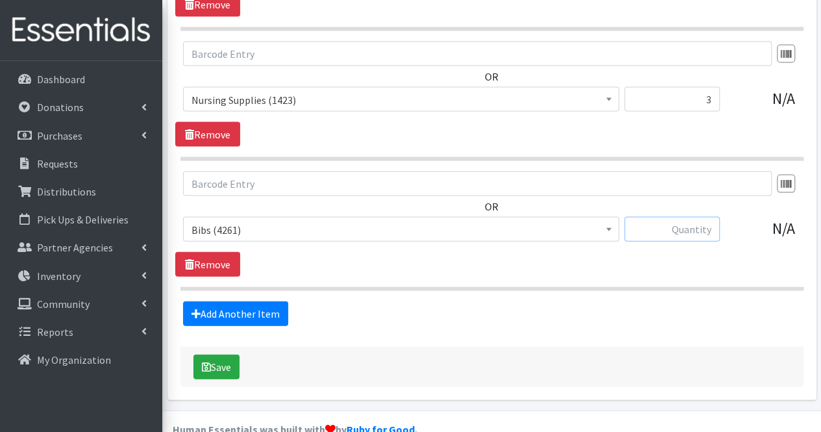
click at [648, 217] on input "text" at bounding box center [671, 229] width 95 height 25
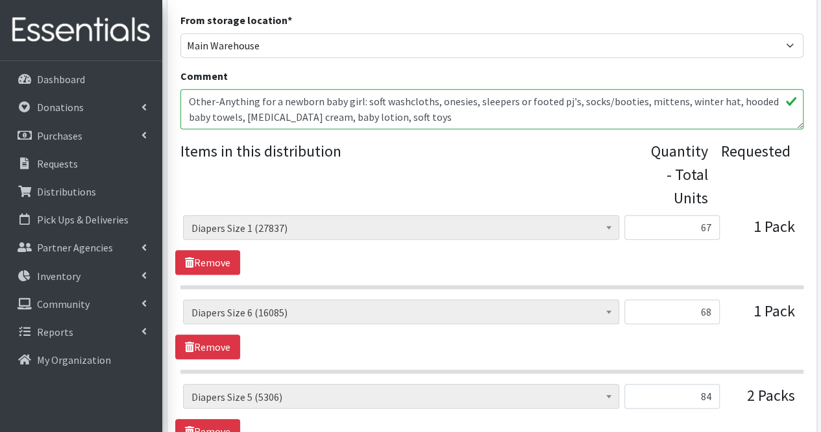
scroll to position [437, 0]
type input "15"
click at [469, 117] on textarea "Other-one pack of 7T winter clothes for a girl Other-socks for 5 year old boy O…" at bounding box center [491, 108] width 623 height 40
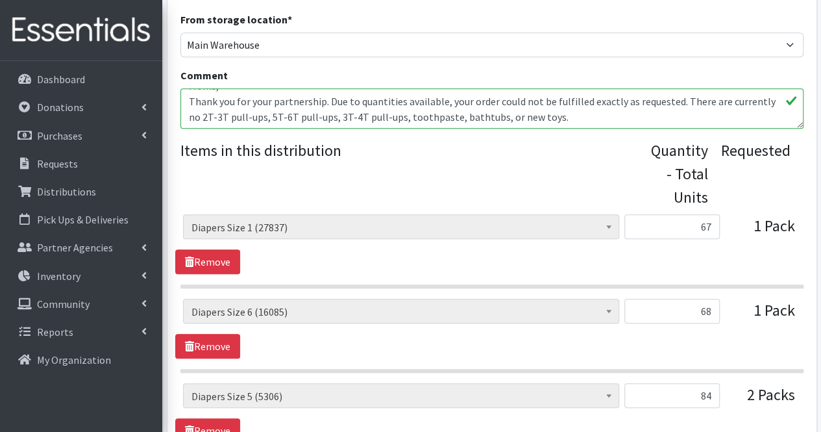
scroll to position [108, 0]
click at [452, 117] on textarea "Other-one pack of 7T winter clothes for a girl Other-socks for 5 year old boy O…" at bounding box center [491, 108] width 623 height 40
click at [602, 116] on textarea "Other-one pack of 7T winter clothes for a girl Other-socks for 5 year old boy O…" at bounding box center [491, 108] width 623 height 40
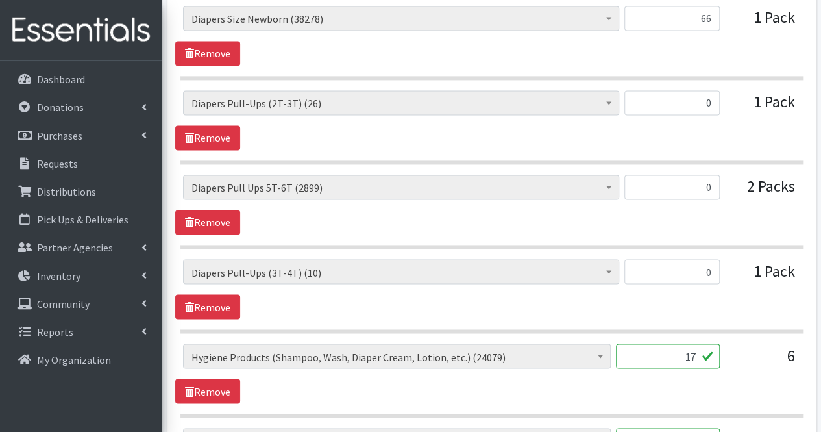
scroll to position [983, 0]
type textarea "Other-one pack of 7T winter clothes for a girl Other-socks for 5 year old boy O…"
click at [225, 127] on link "Remove" at bounding box center [207, 137] width 65 height 25
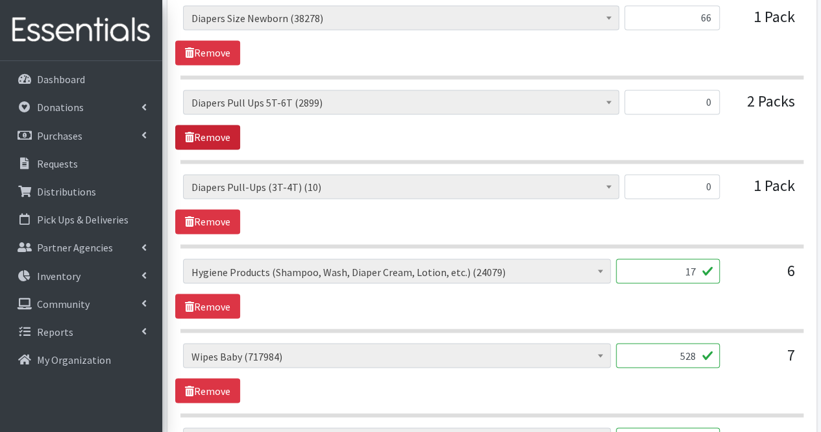
click at [225, 127] on link "Remove" at bounding box center [207, 137] width 65 height 25
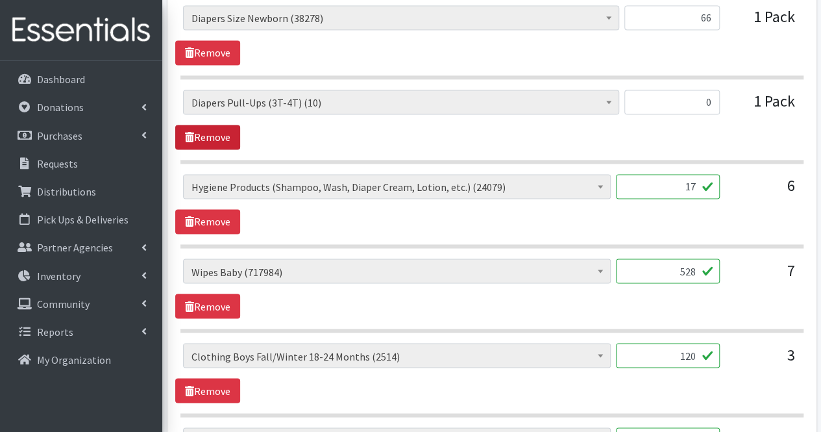
click at [225, 127] on link "Remove" at bounding box center [207, 137] width 65 height 25
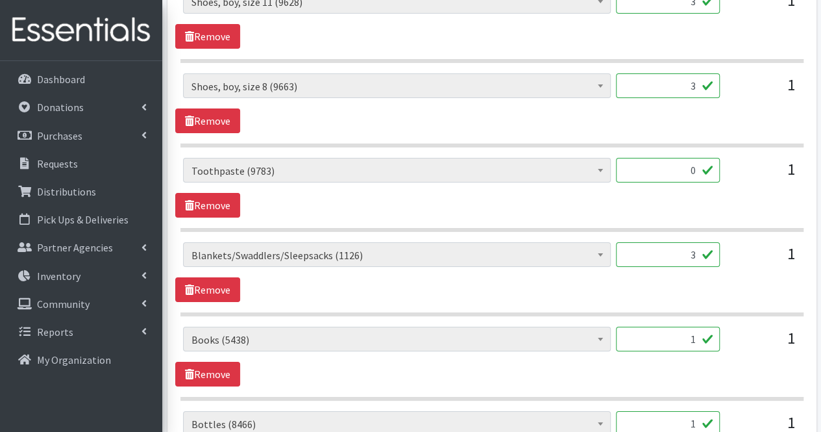
scroll to position [2362, 0]
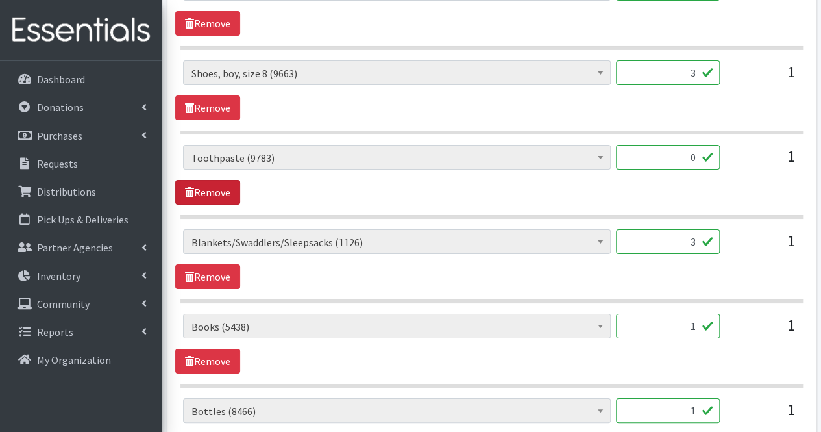
click at [227, 180] on link "Remove" at bounding box center [207, 192] width 65 height 25
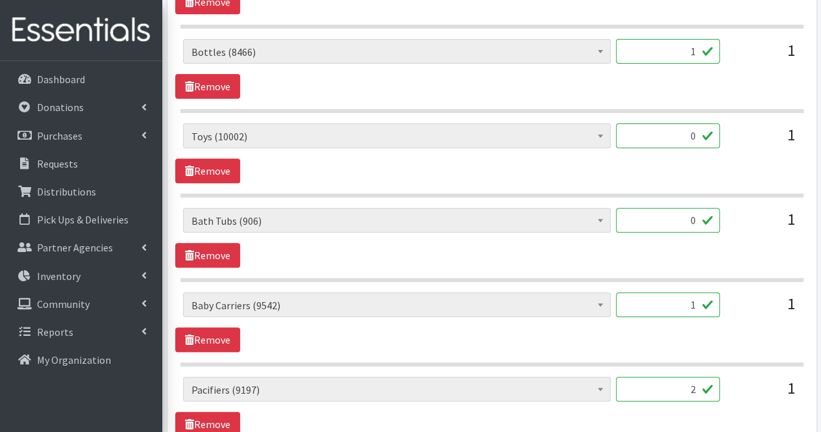
scroll to position [2637, 0]
click at [215, 162] on link "Remove" at bounding box center [207, 170] width 65 height 25
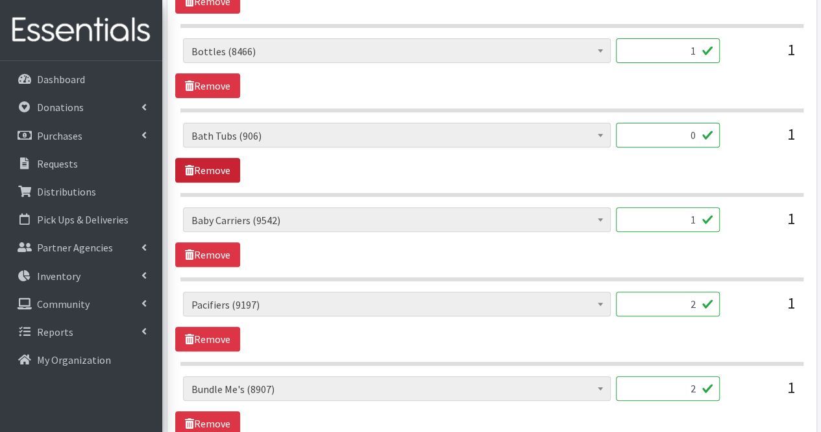
click at [215, 162] on link "Remove" at bounding box center [207, 170] width 65 height 25
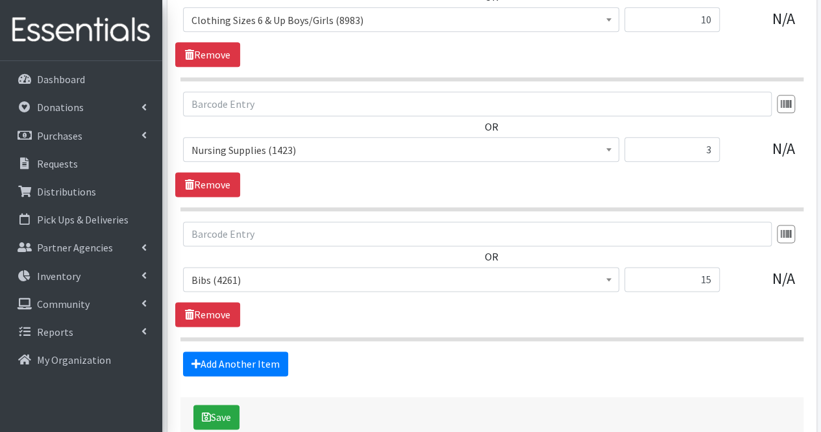
scroll to position [3274, 0]
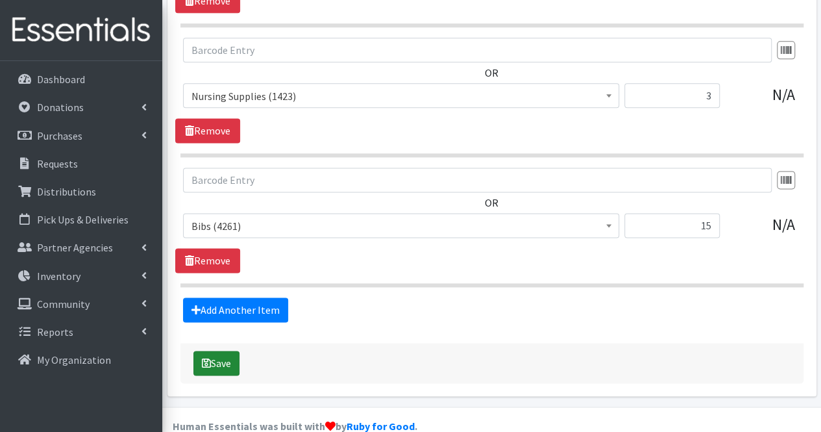
click at [222, 350] on button "Save" at bounding box center [216, 362] width 46 height 25
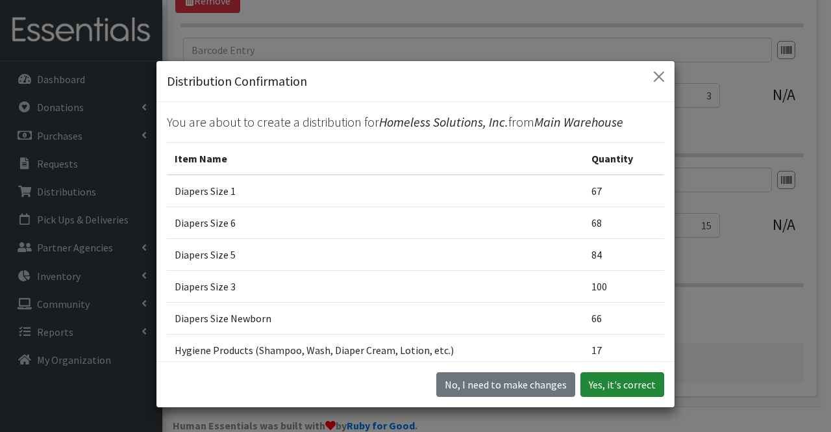
click at [615, 379] on button "Yes, it's correct" at bounding box center [622, 384] width 84 height 25
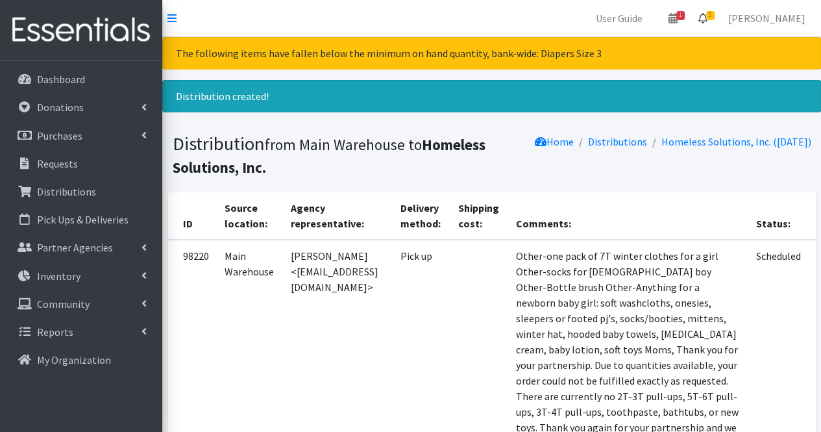
click at [707, 15] on icon at bounding box center [702, 18] width 9 height 10
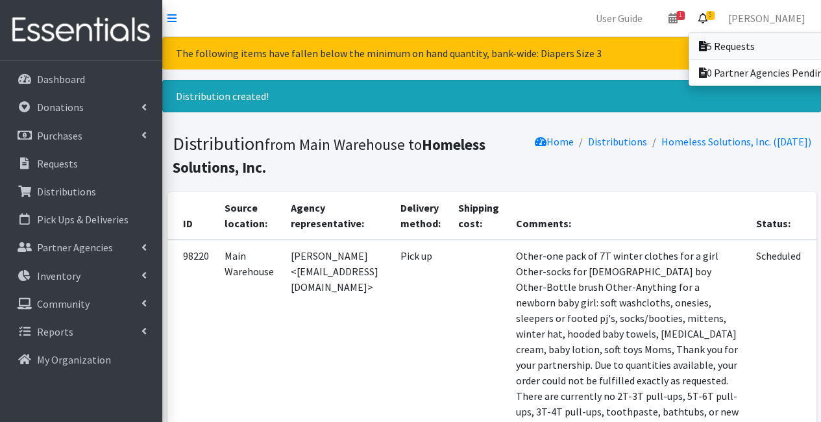
click at [731, 48] on link "5 Requests" at bounding box center [779, 46] width 180 height 26
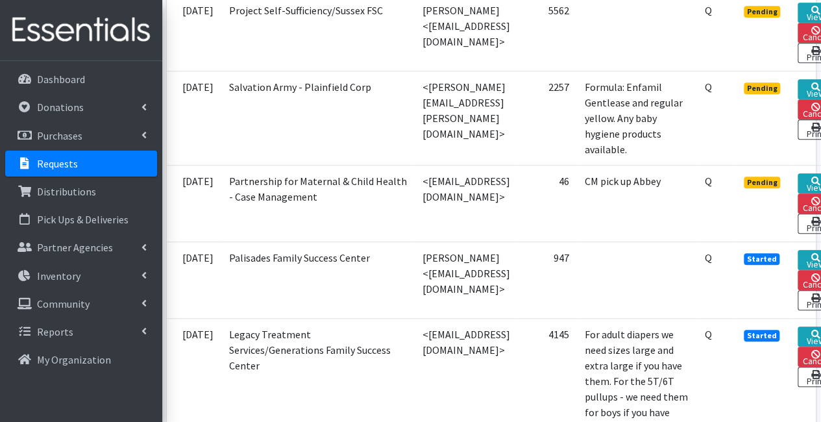
scroll to position [417, 108]
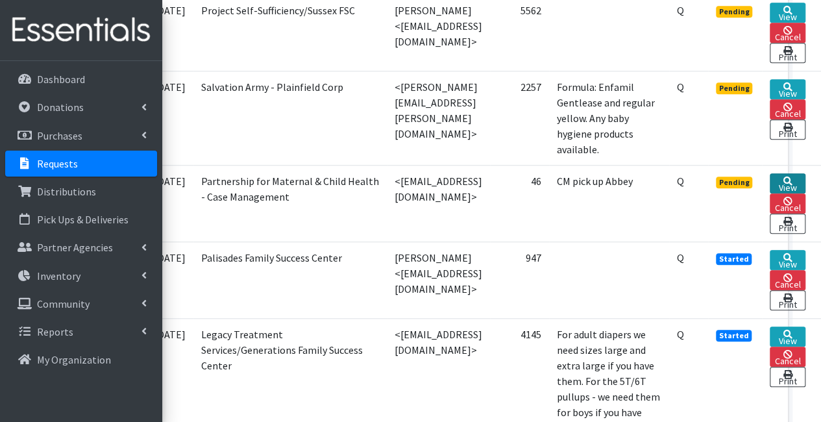
click at [788, 173] on link "View" at bounding box center [788, 183] width 36 height 20
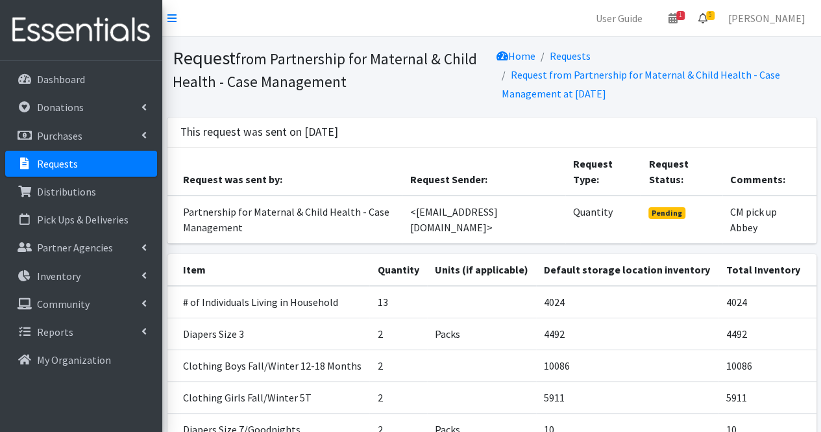
click at [714, 18] on span "5" at bounding box center [710, 15] width 8 height 9
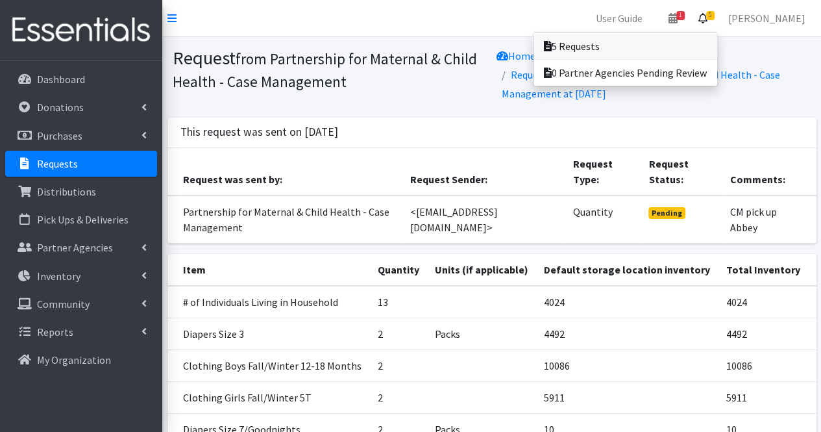
click at [698, 42] on link "5 Requests" at bounding box center [625, 46] width 184 height 26
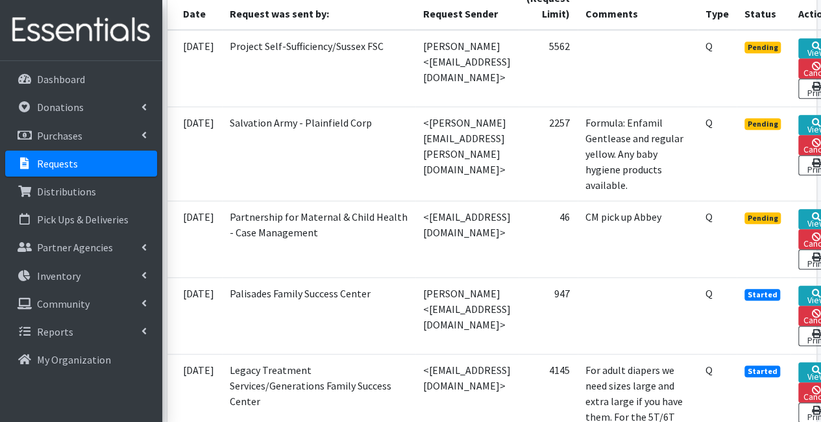
scroll to position [381, 108]
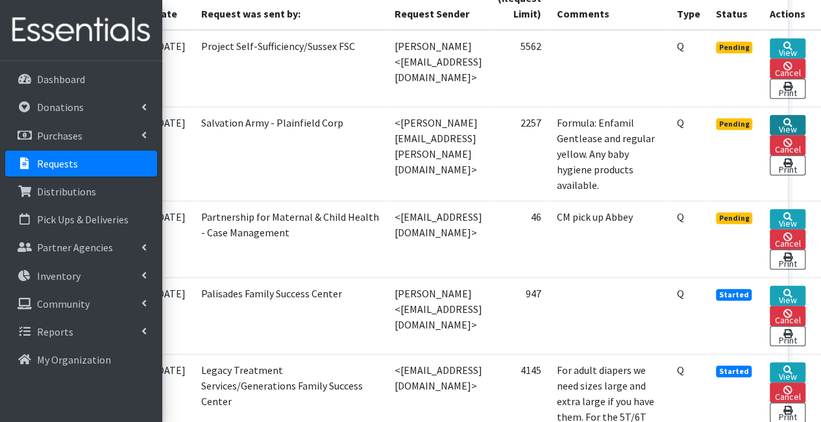
click at [785, 129] on link "View" at bounding box center [788, 125] width 36 height 20
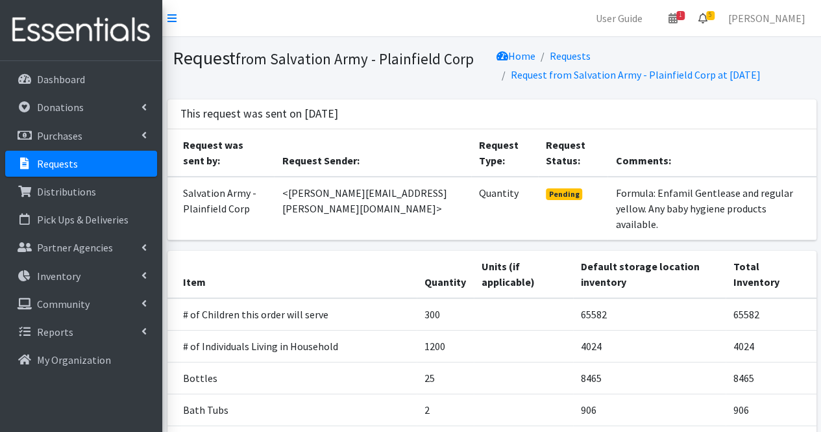
click at [718, 20] on link "5" at bounding box center [703, 18] width 30 height 26
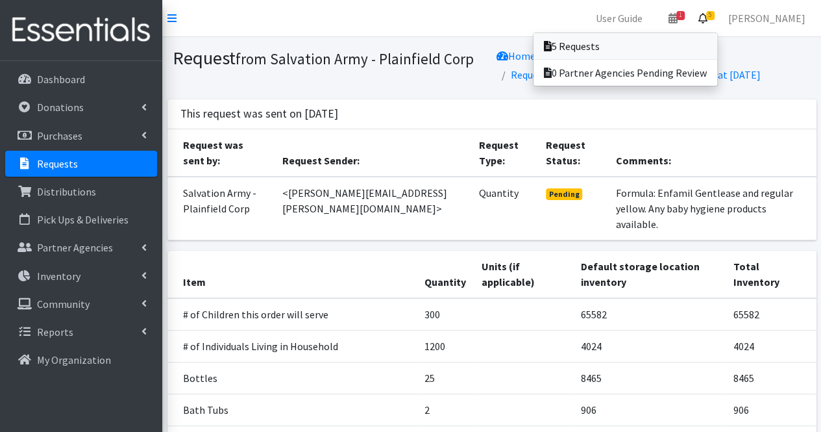
click at [698, 45] on link "5 Requests" at bounding box center [625, 46] width 184 height 26
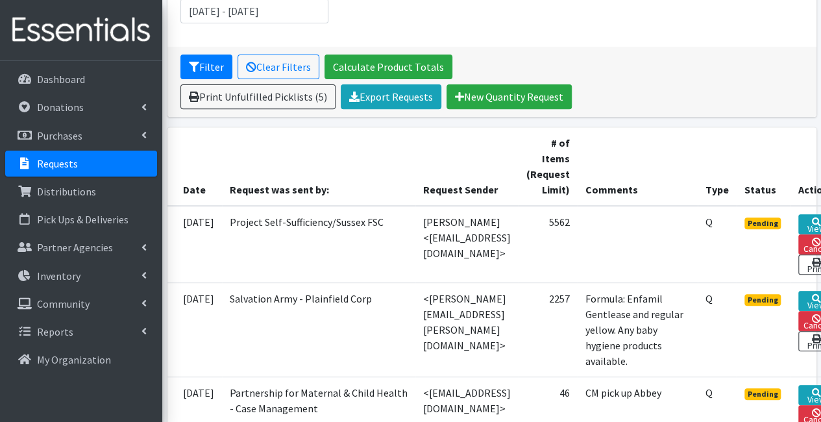
scroll to position [205, 108]
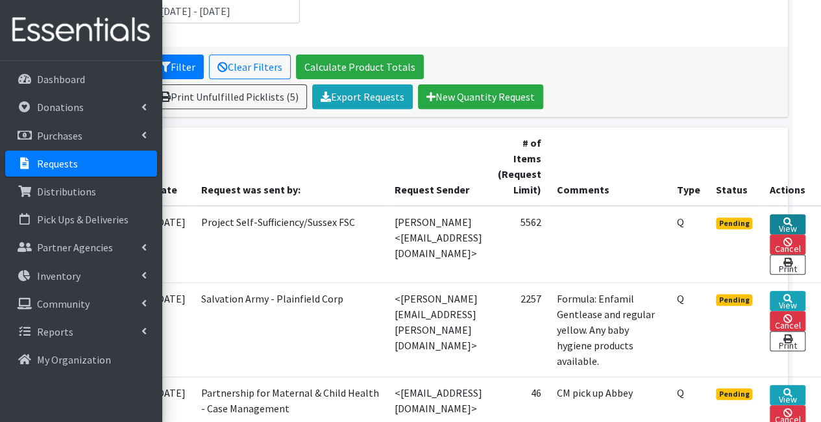
click at [788, 221] on link "View" at bounding box center [788, 224] width 36 height 20
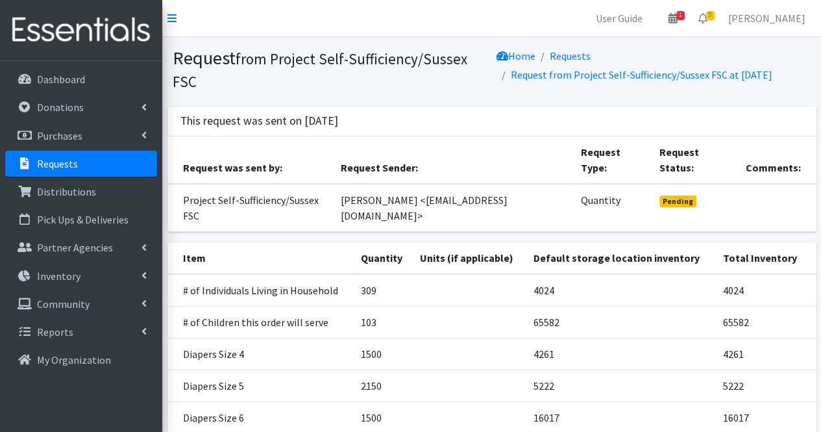
scroll to position [130, 0]
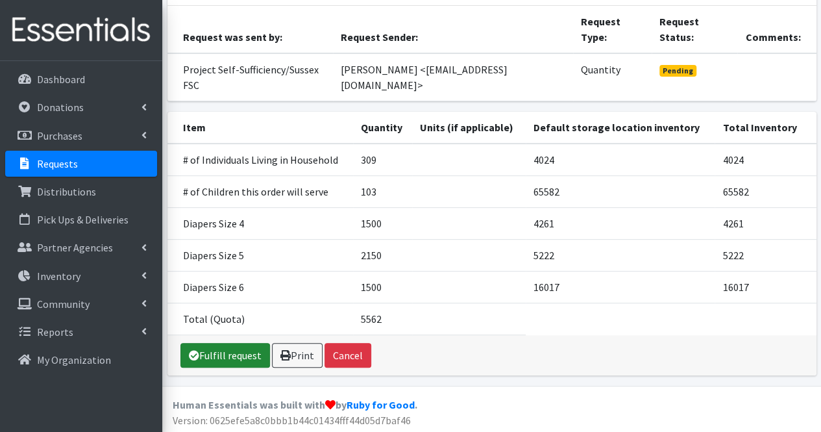
click at [250, 351] on link "Fulfill request" at bounding box center [225, 355] width 90 height 25
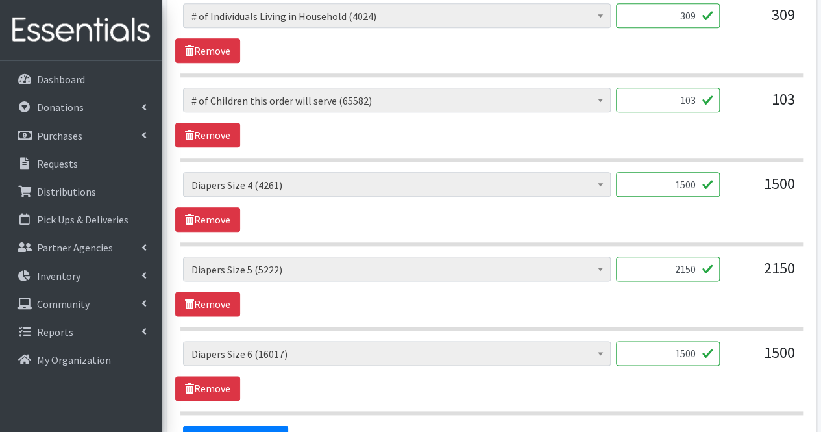
scroll to position [695, 0]
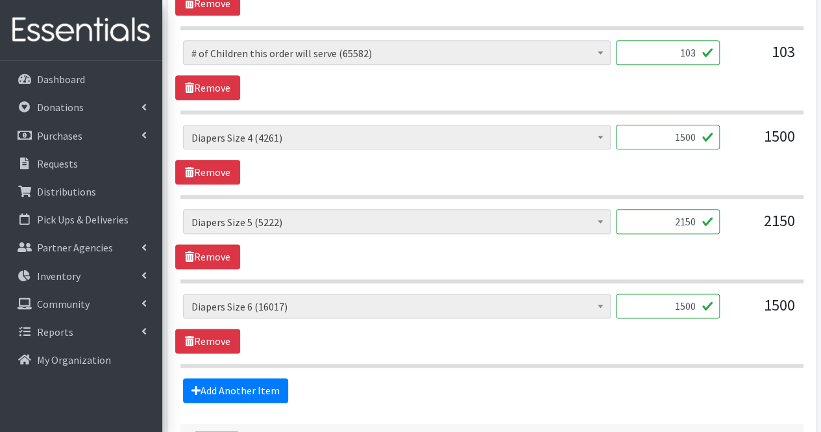
click at [691, 133] on input "1500" at bounding box center [668, 137] width 104 height 25
type input "1042"
click at [696, 217] on input "2150" at bounding box center [668, 221] width 104 height 25
type input "2"
type input "1008"
